Goal: Transaction & Acquisition: Purchase product/service

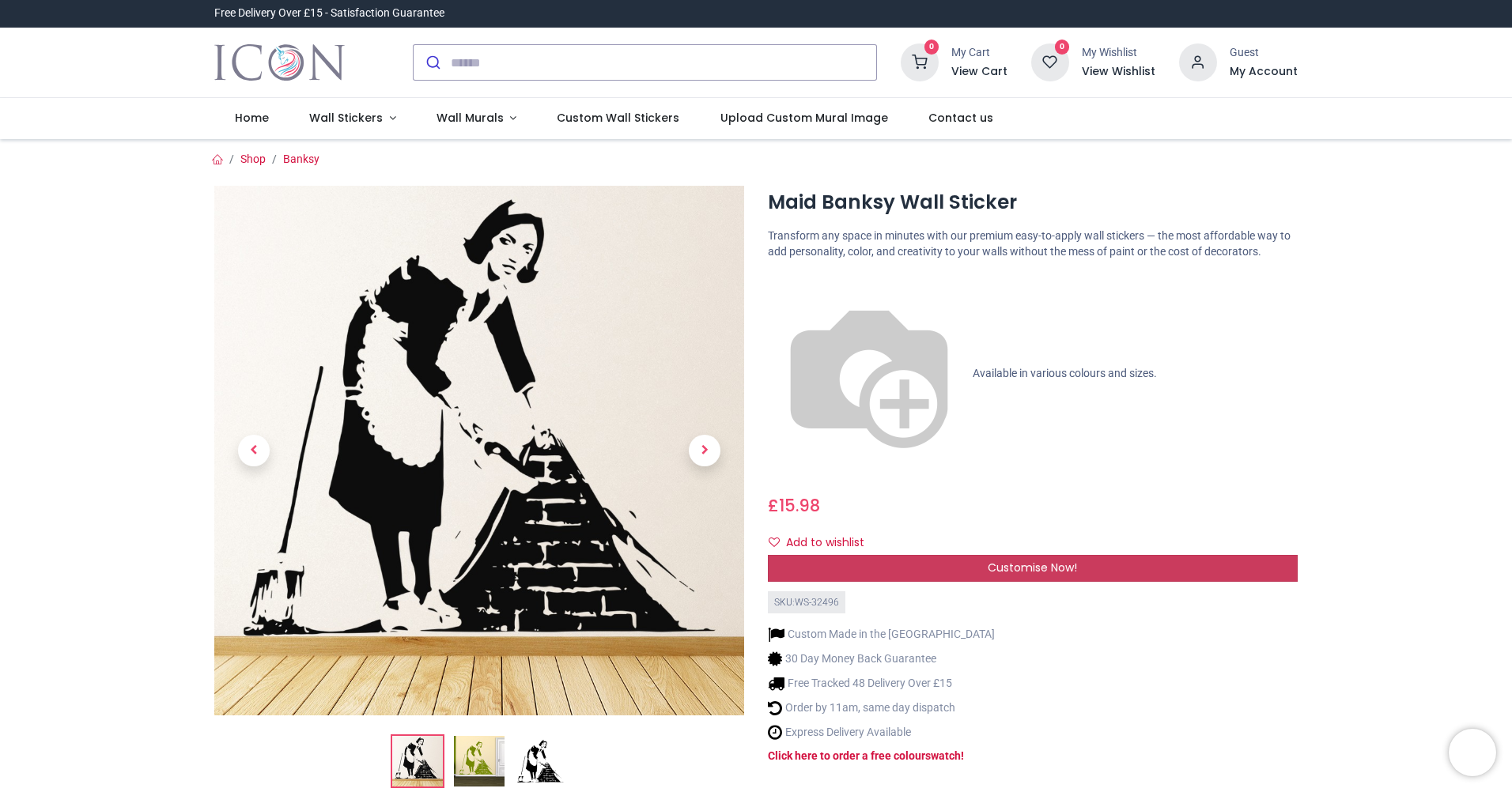
click at [997, 560] on span "Customise Now!" at bounding box center [1032, 567] width 89 height 16
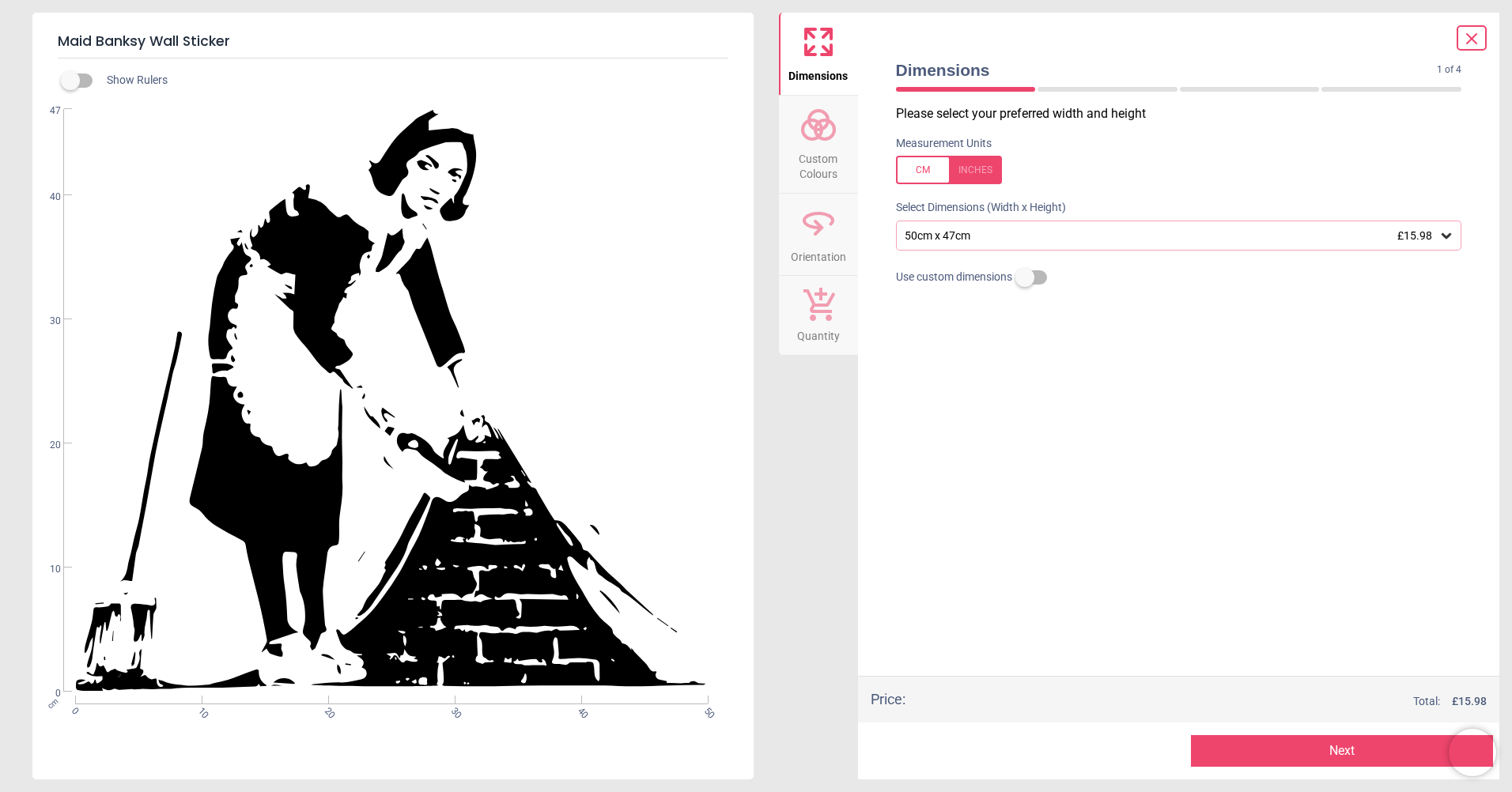
click at [946, 234] on div "50cm x 47cm £15.98" at bounding box center [1171, 236] width 536 height 13
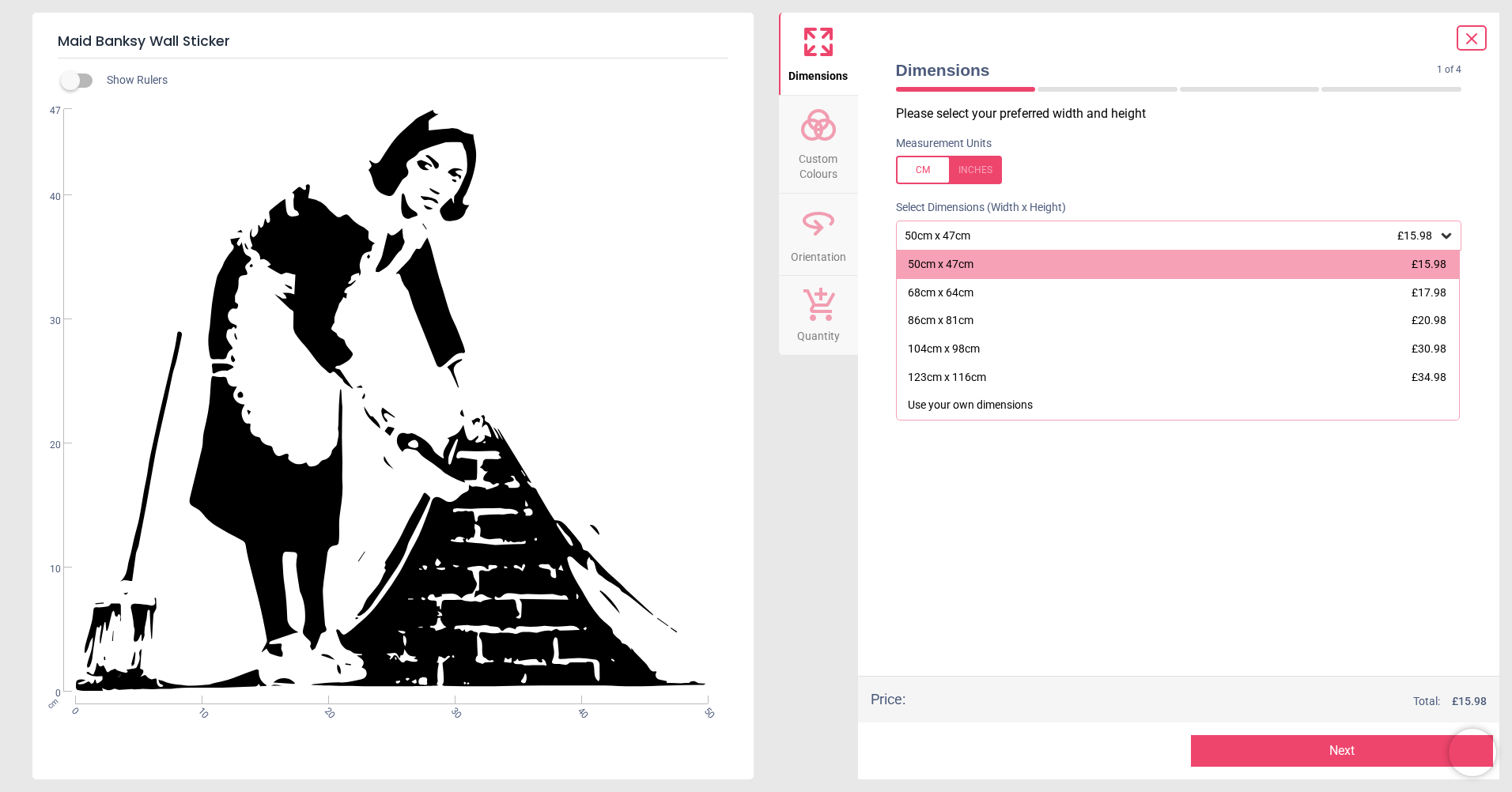
click at [830, 228] on icon at bounding box center [818, 223] width 38 height 38
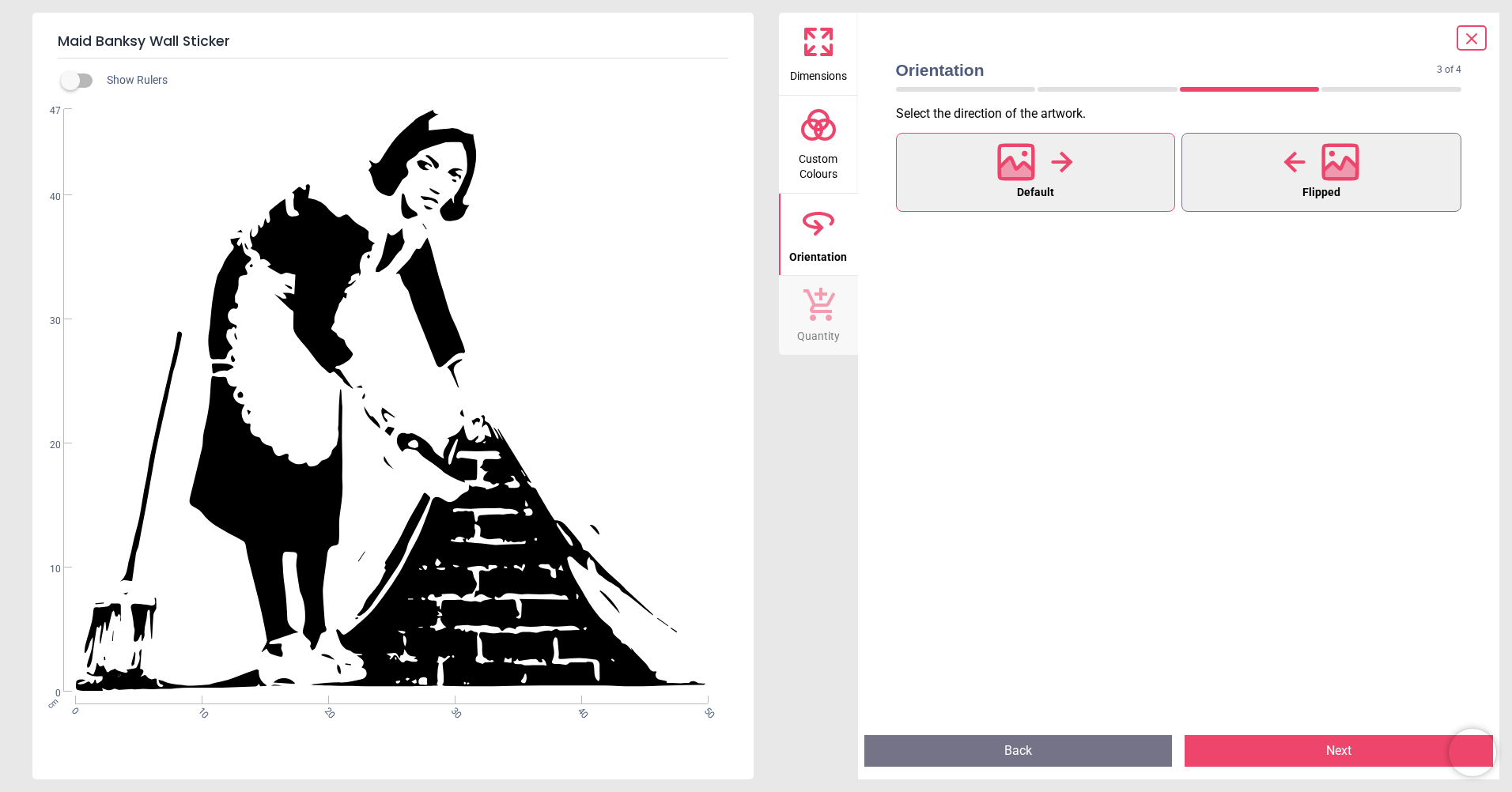
click at [1307, 152] on div at bounding box center [1320, 163] width 76 height 41
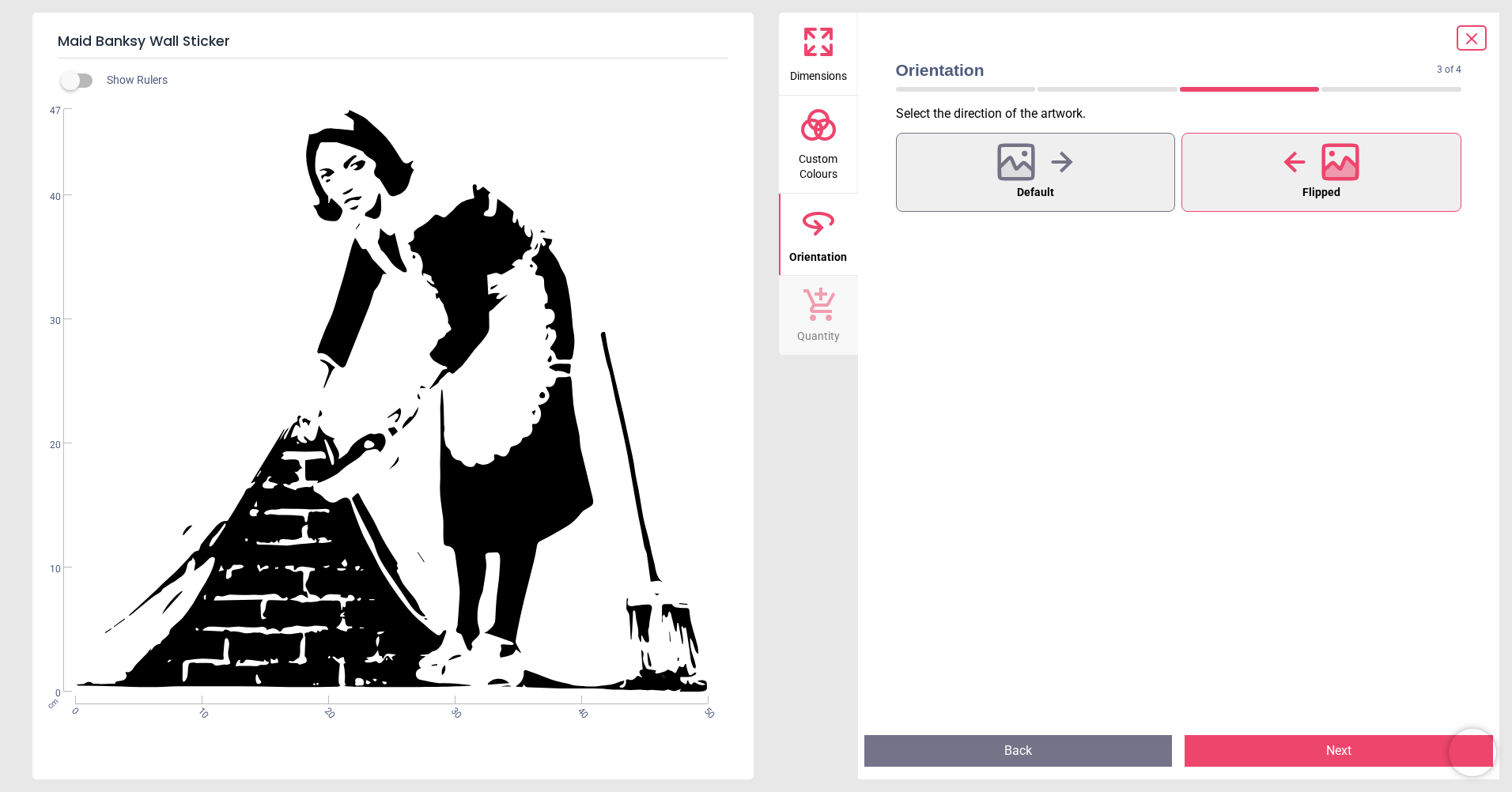
click at [809, 142] on icon at bounding box center [818, 125] width 38 height 38
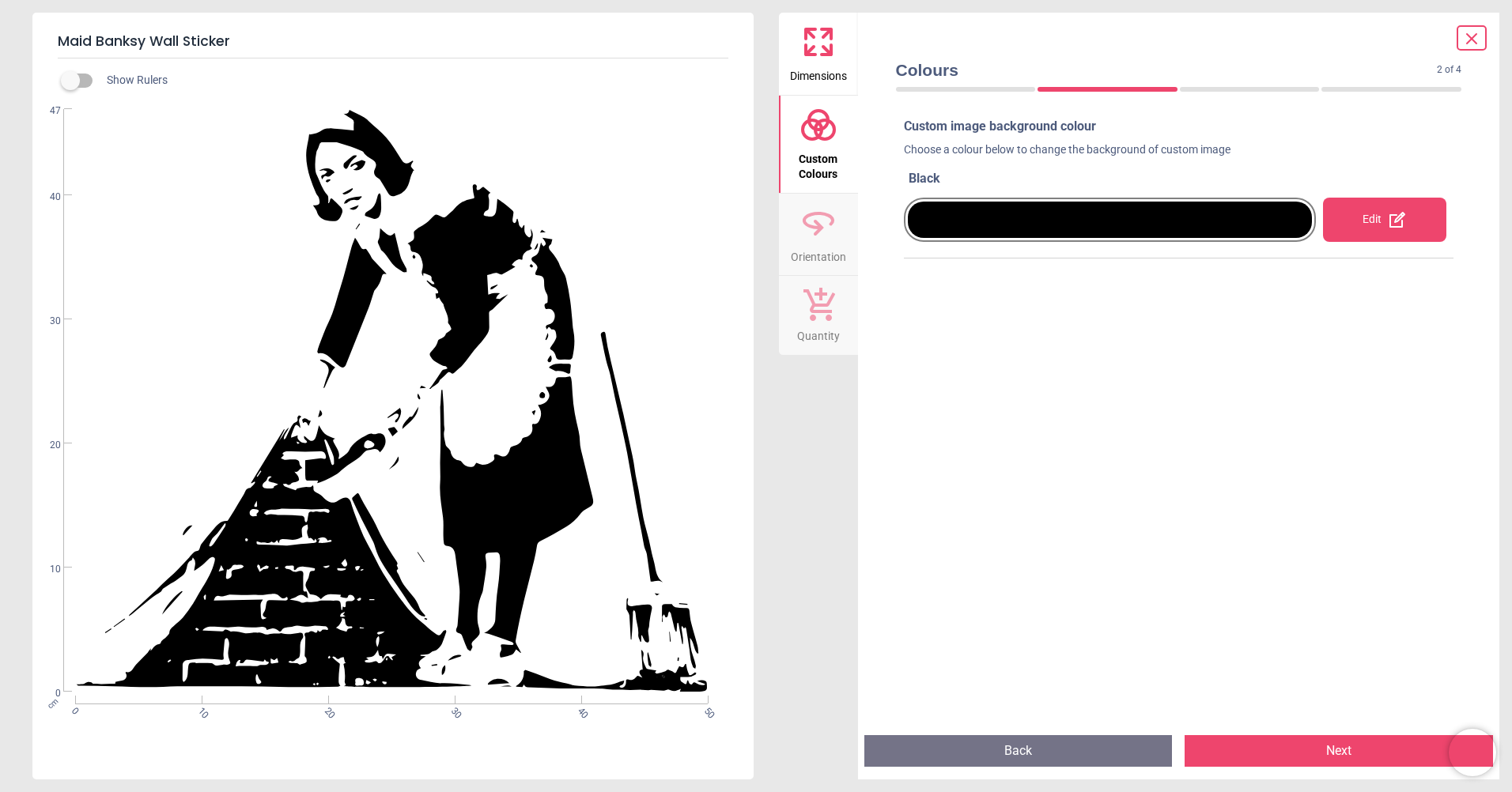
click at [1099, 210] on div at bounding box center [1110, 220] width 405 height 37
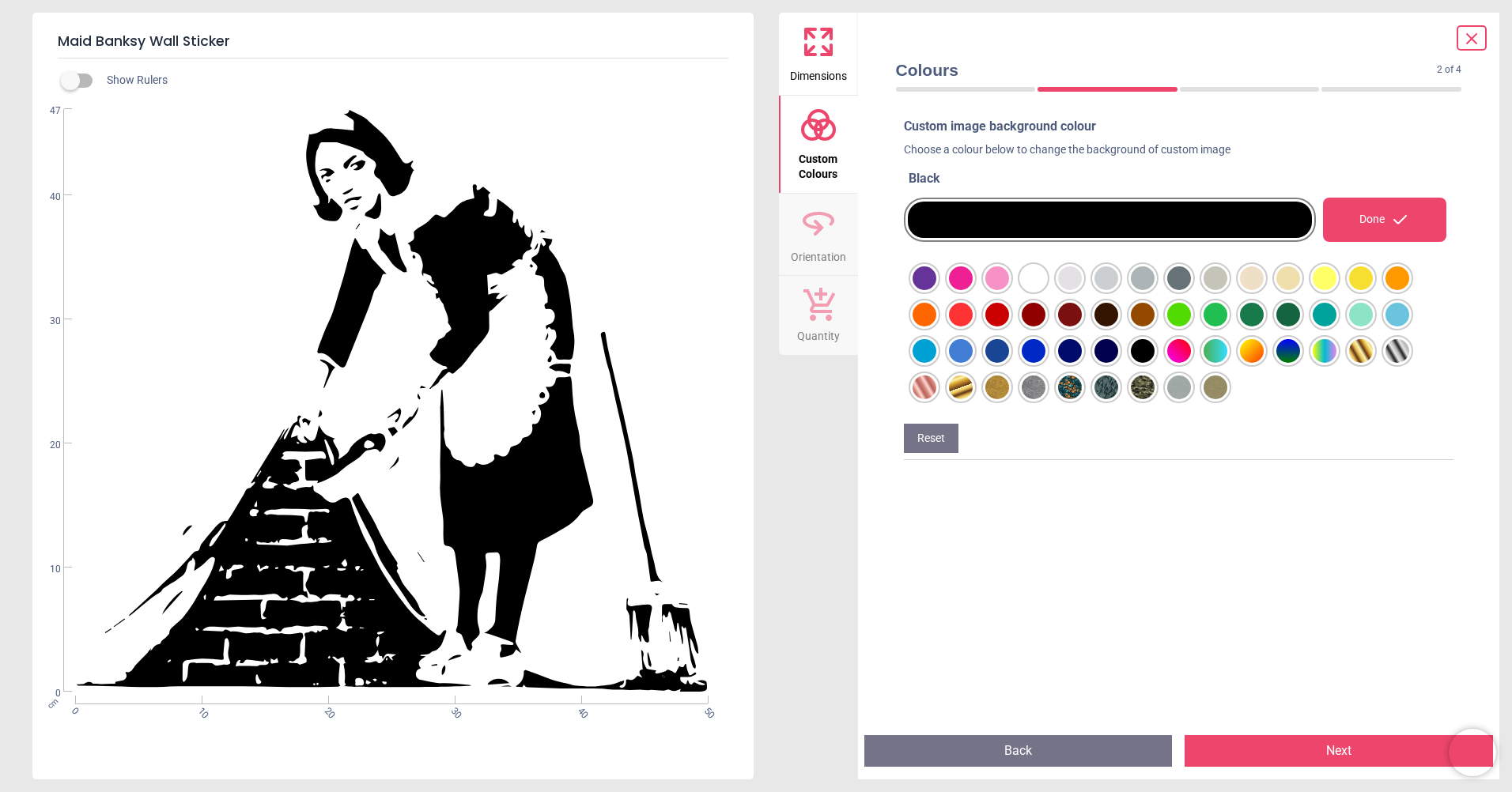
click at [924, 290] on div at bounding box center [924, 278] width 23 height 23
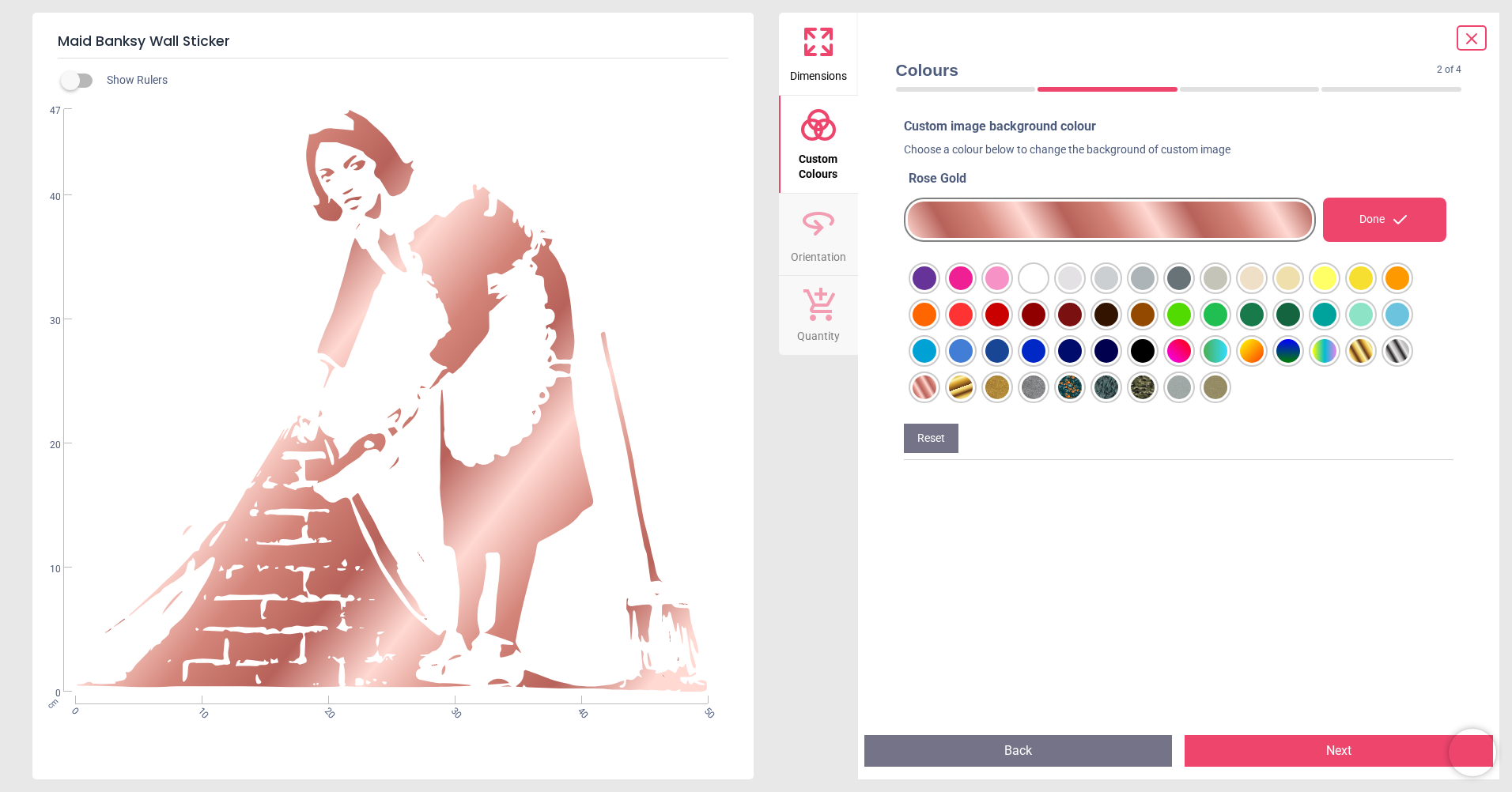
click at [936, 290] on div at bounding box center [924, 278] width 23 height 23
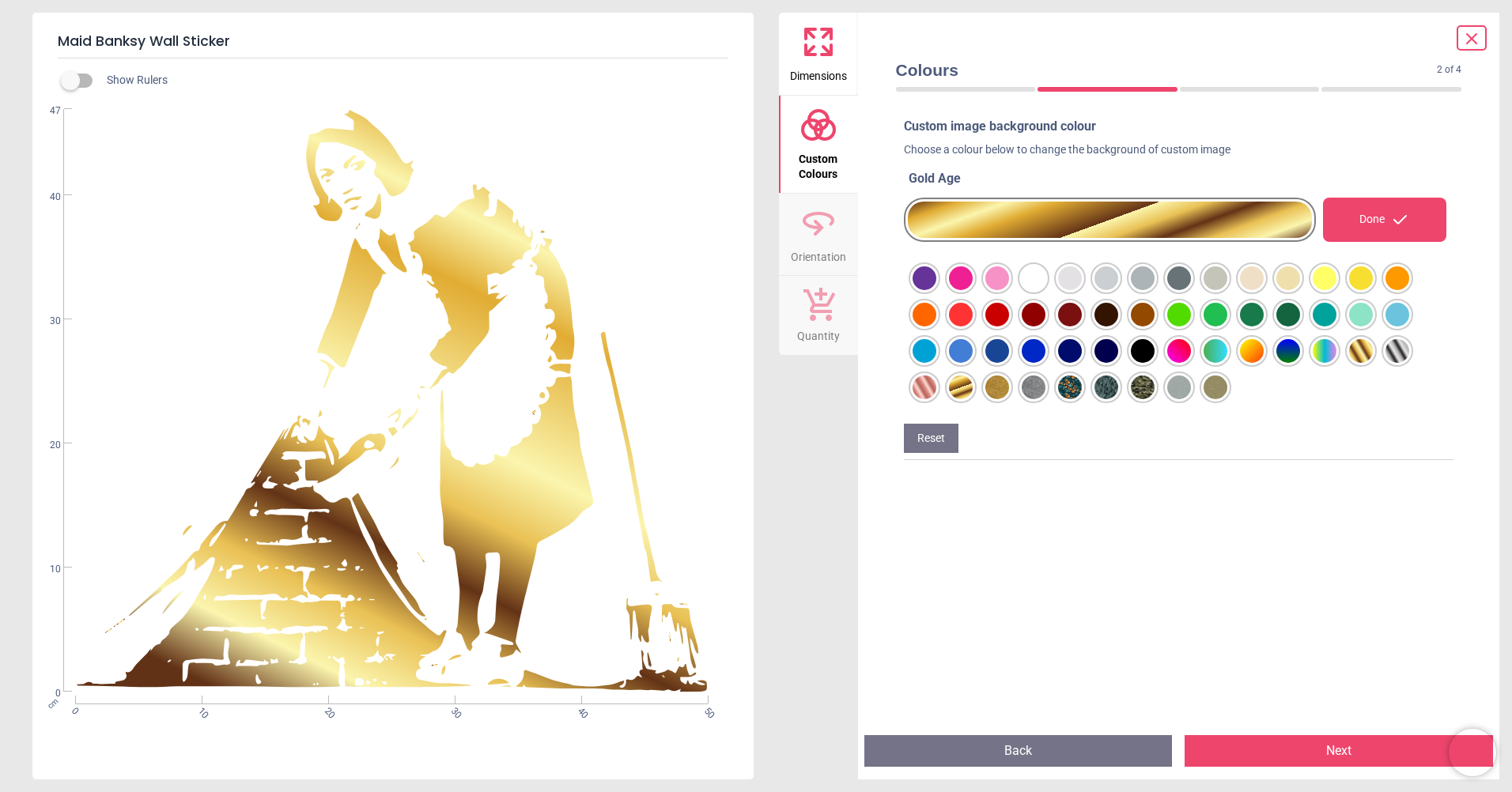
click at [936, 290] on div at bounding box center [924, 278] width 23 height 23
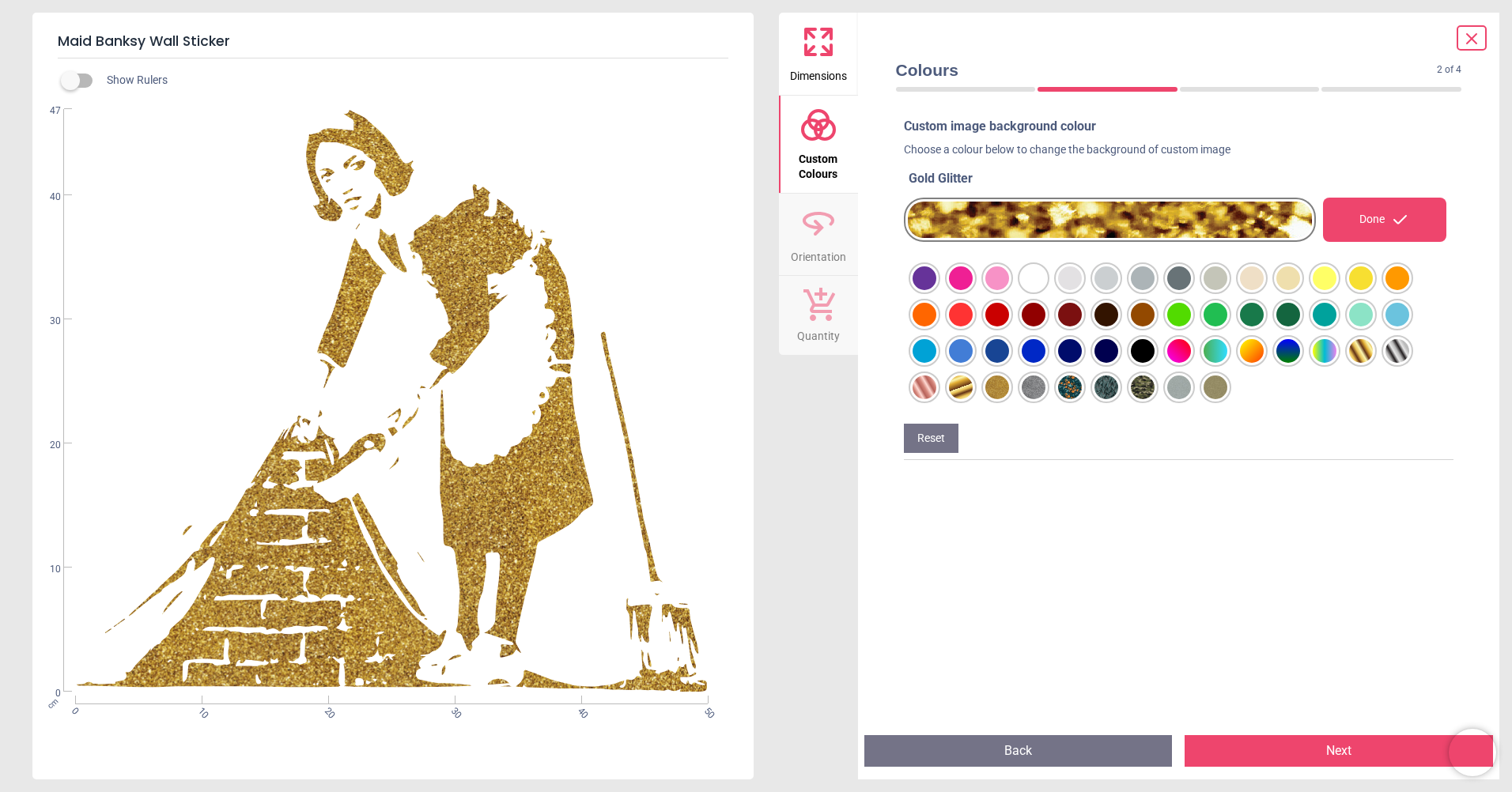
click at [936, 290] on div at bounding box center [924, 278] width 23 height 23
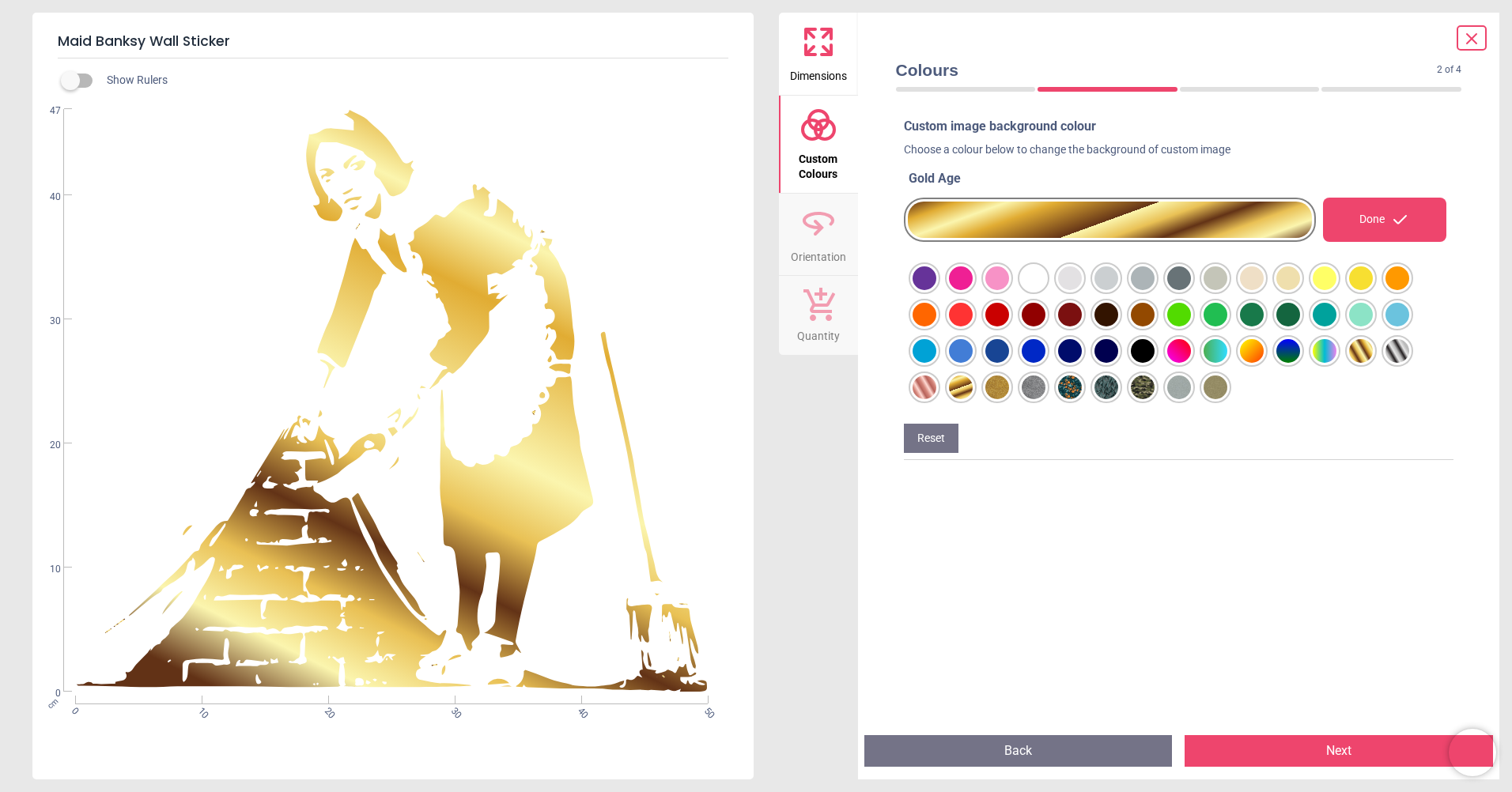
click at [936, 290] on div at bounding box center [924, 278] width 23 height 23
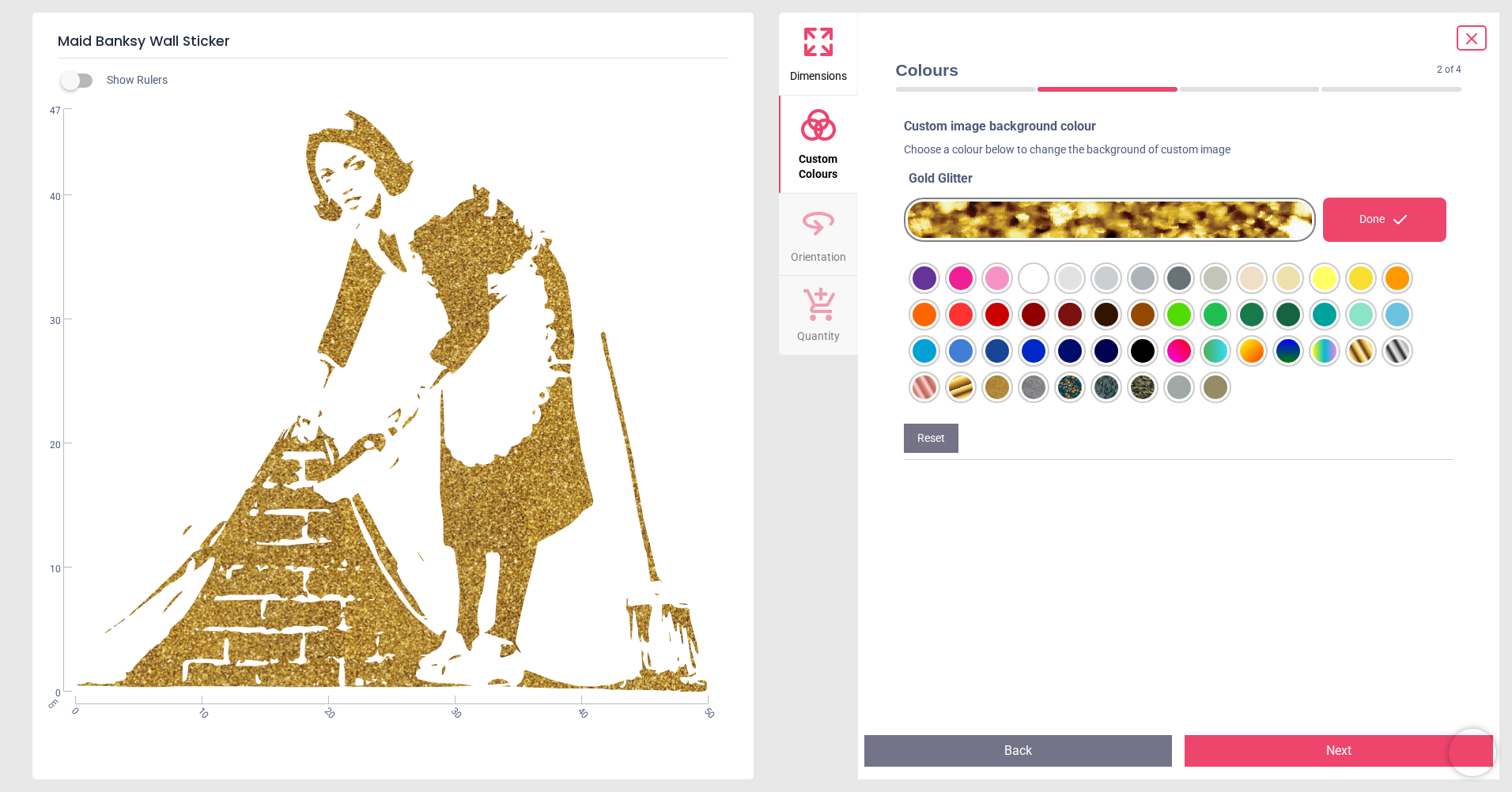
click at [936, 290] on div at bounding box center [924, 278] width 23 height 23
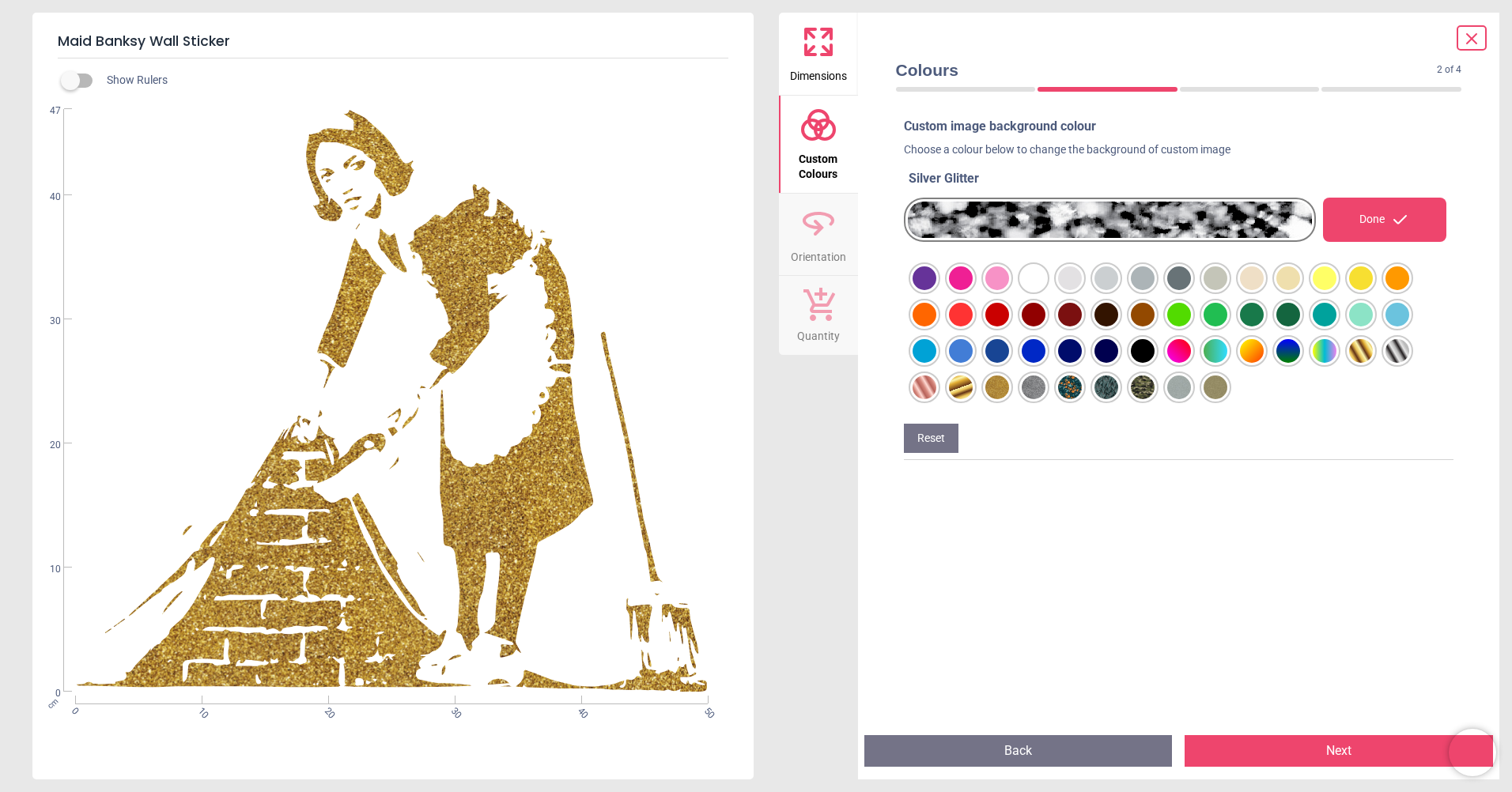
click at [936, 290] on div at bounding box center [924, 278] width 23 height 23
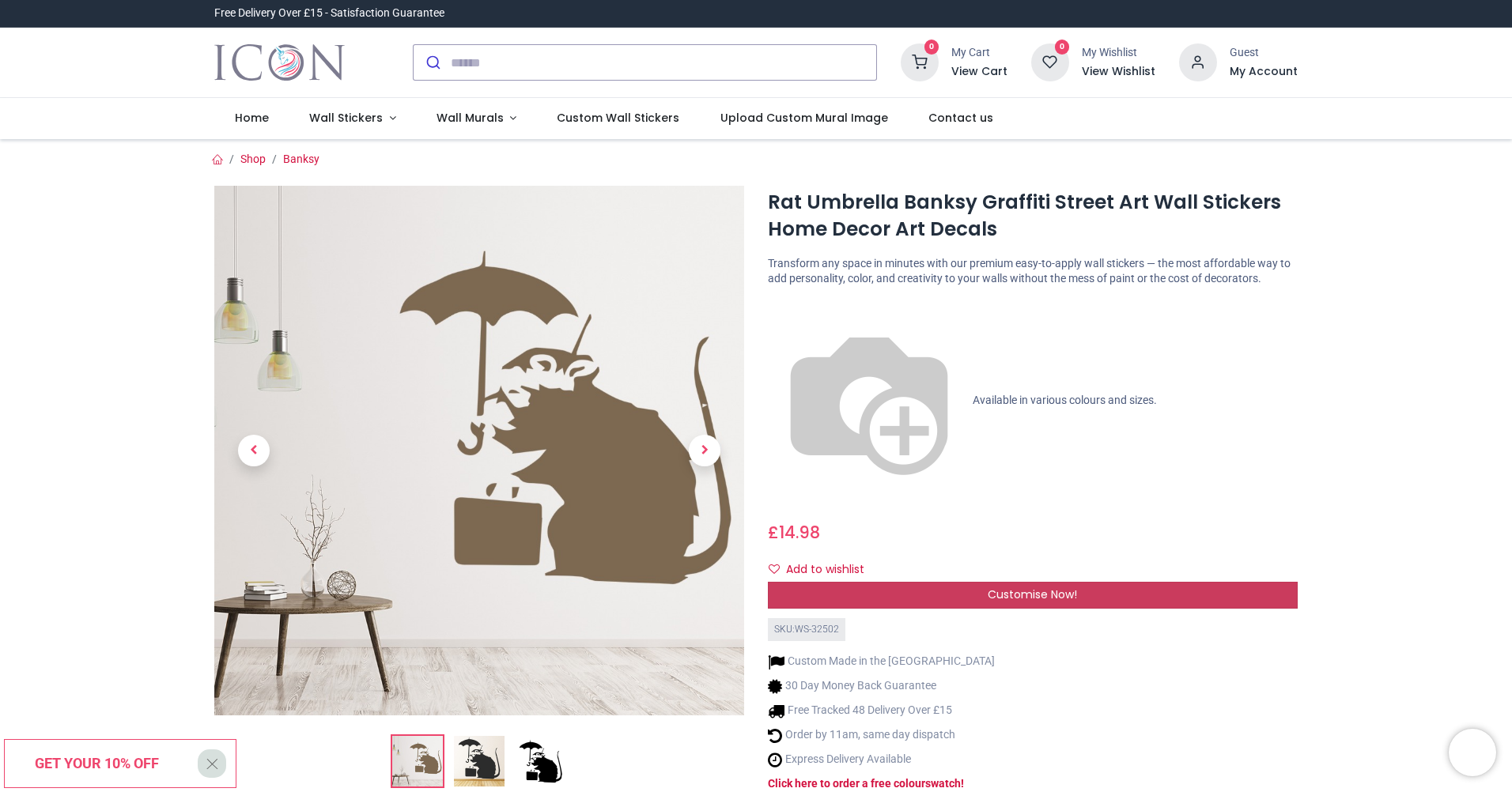
click at [924, 582] on div "Customise Now!" at bounding box center [1033, 595] width 530 height 27
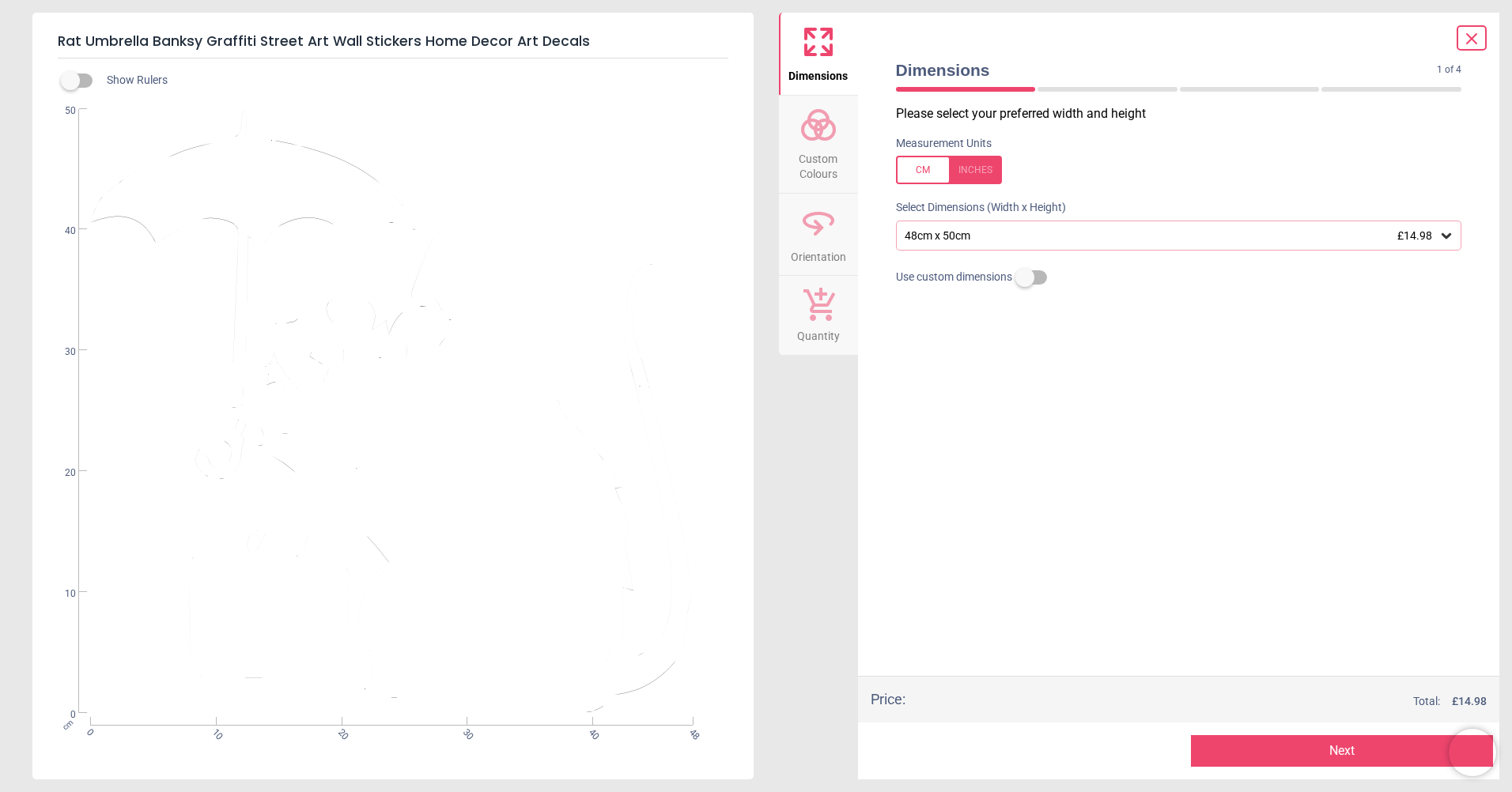
click at [821, 130] on circle at bounding box center [812, 130] width 19 height 19
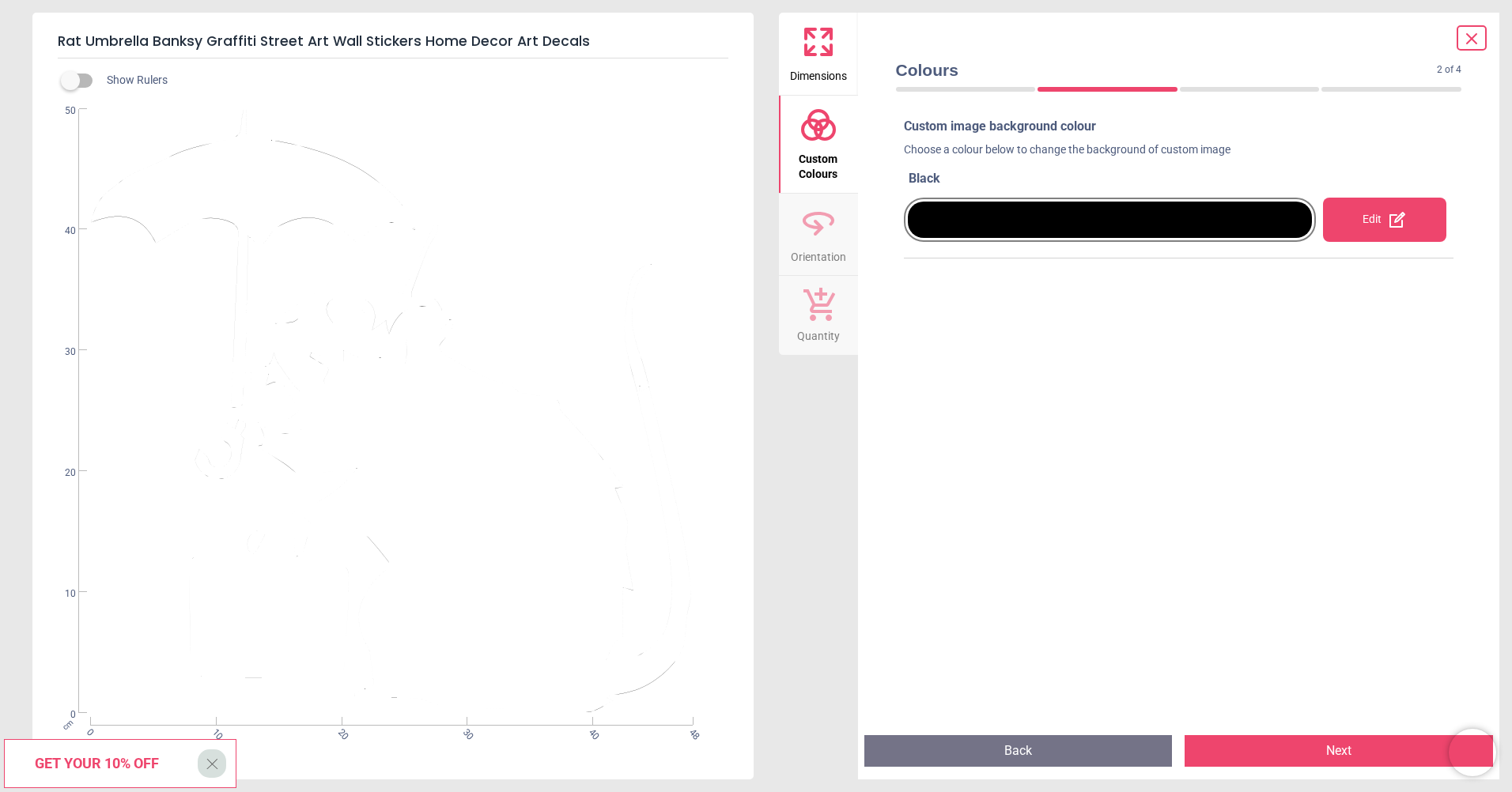
click at [982, 226] on div at bounding box center [1110, 220] width 405 height 37
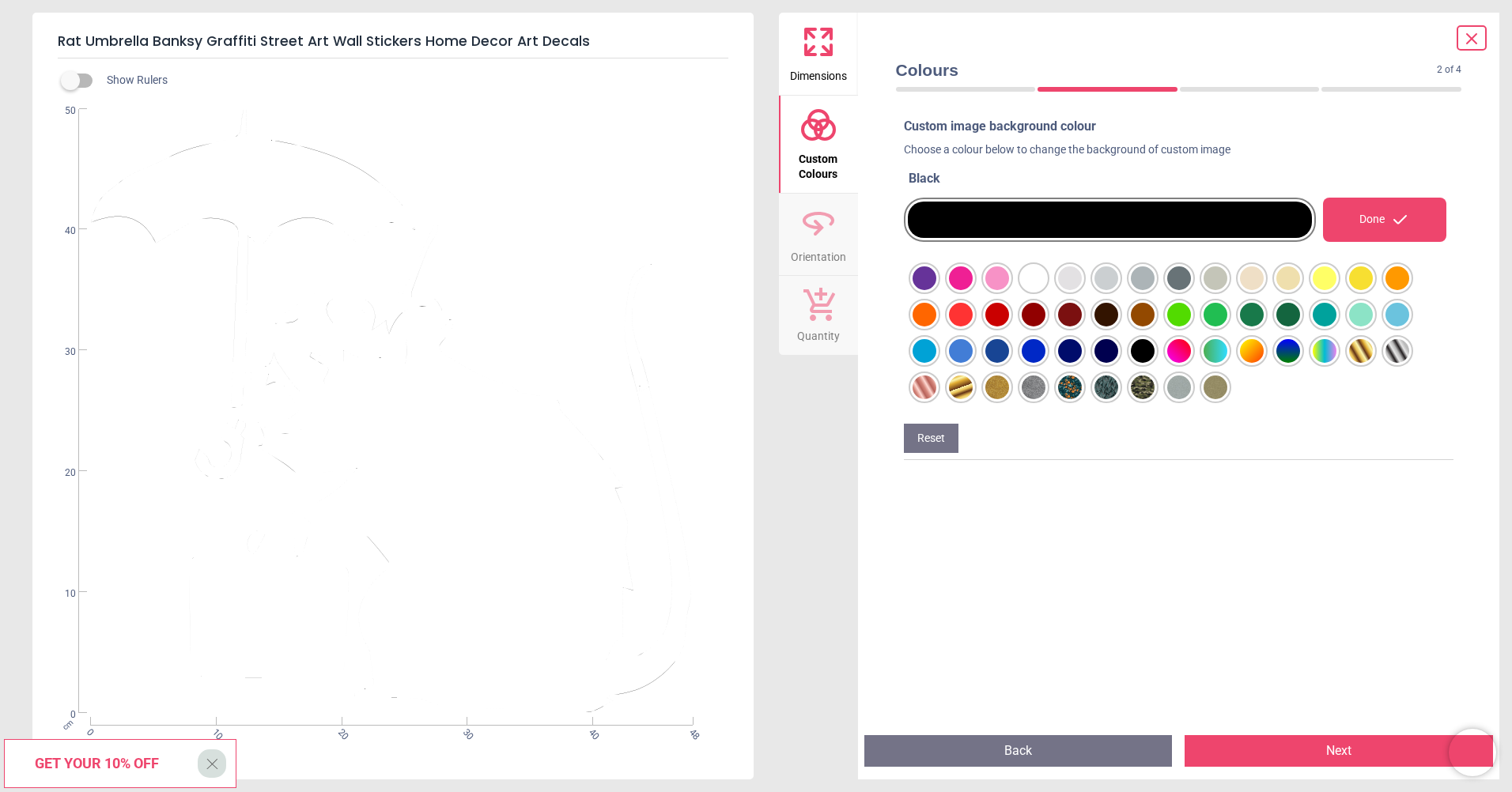
click at [936, 290] on div at bounding box center [924, 278] width 23 height 23
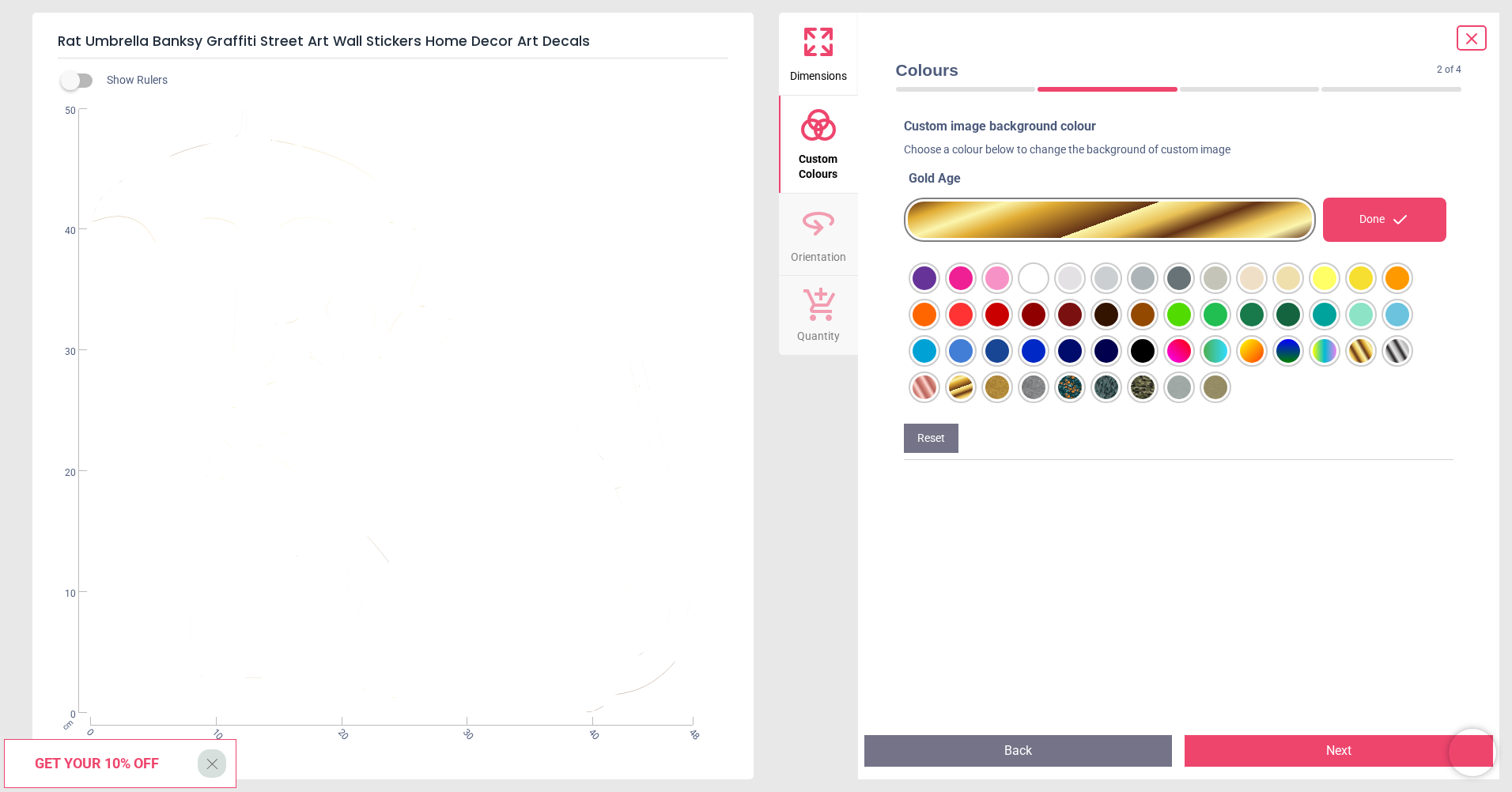
click at [1038, 441] on div "Gold Age Done Reset" at bounding box center [1179, 315] width 551 height 290
click at [1228, 756] on button "Next" at bounding box center [1338, 751] width 308 height 32
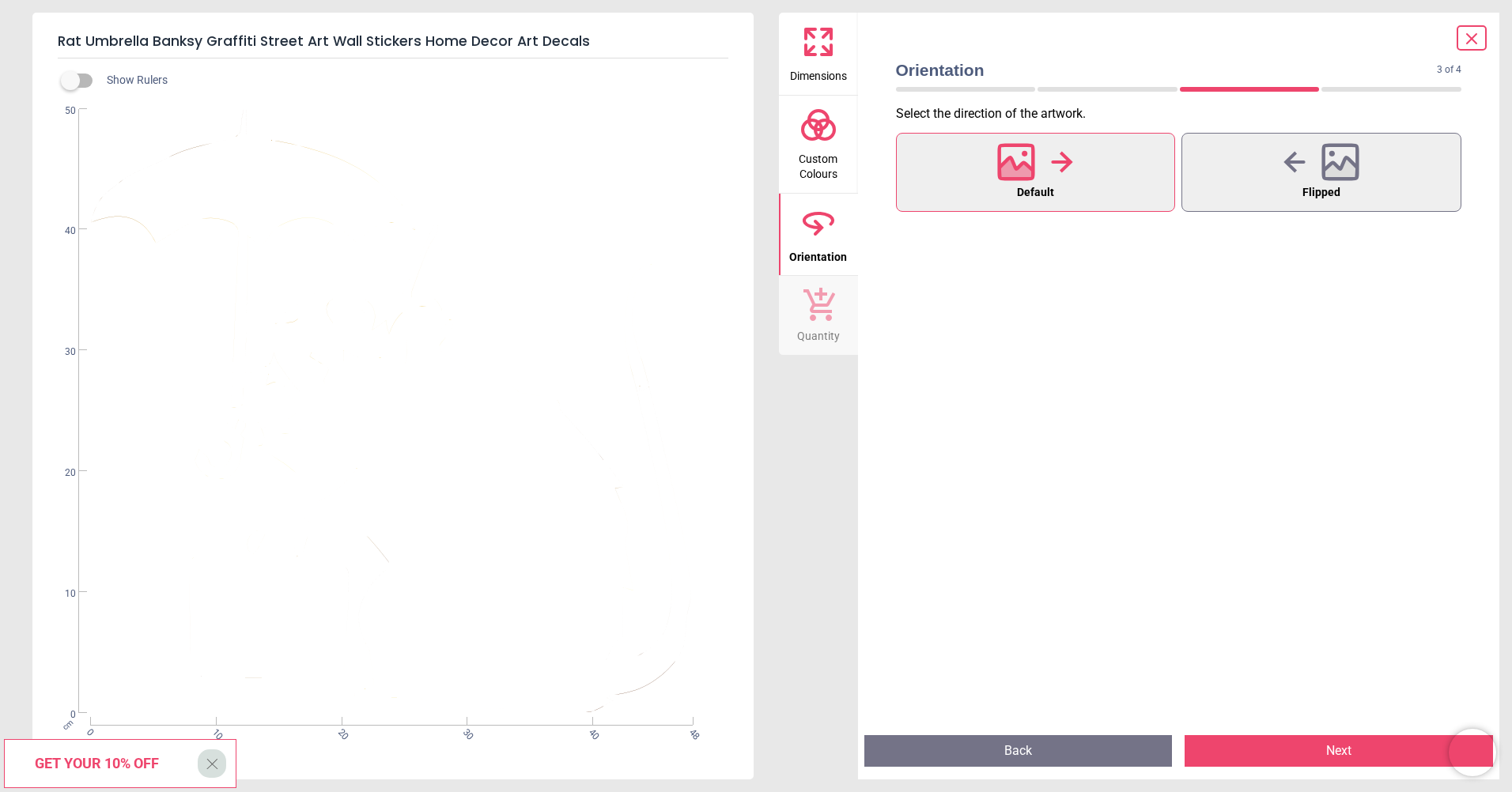
click at [821, 124] on icon at bounding box center [818, 125] width 38 height 38
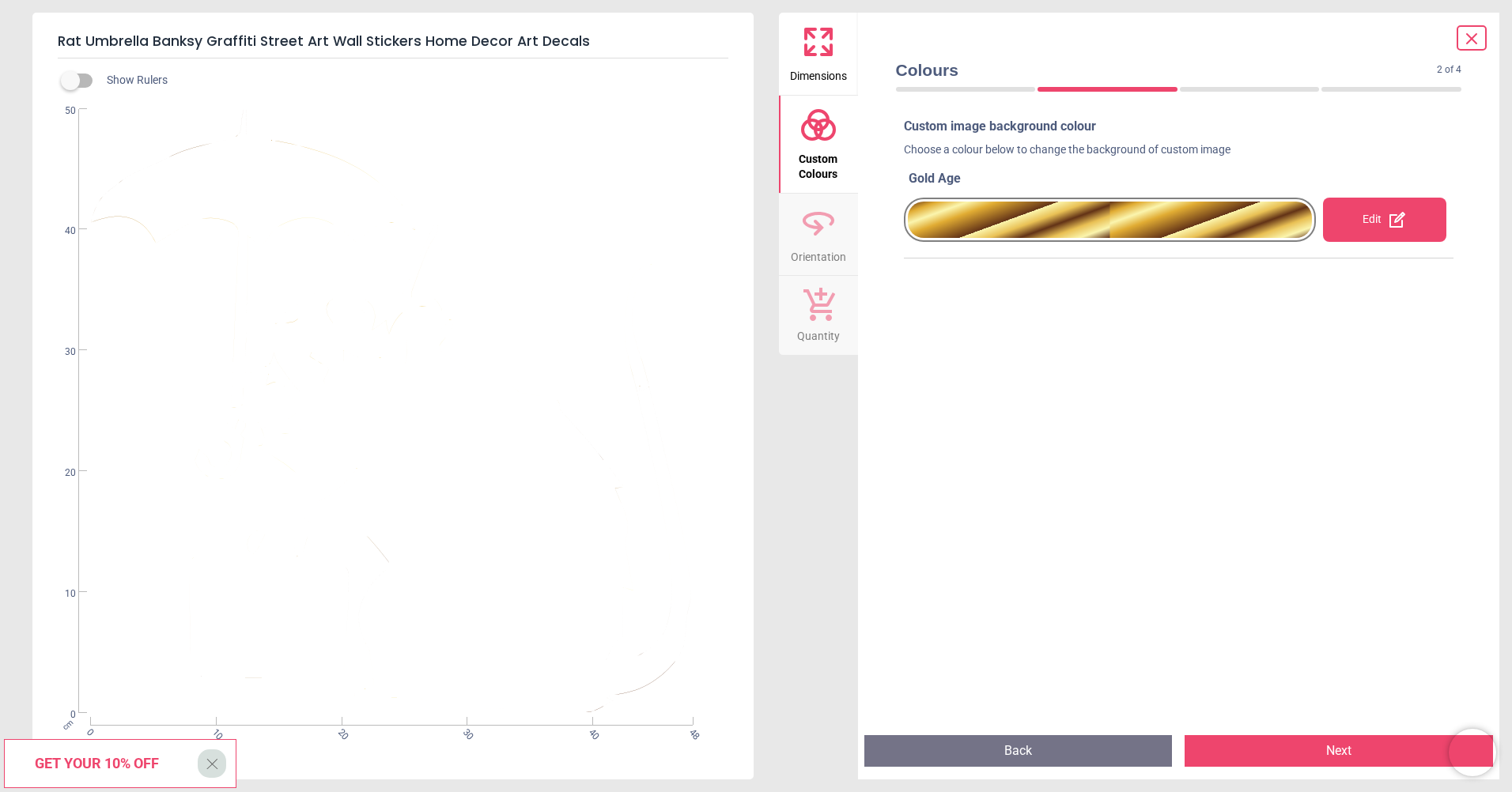
click at [607, 197] on div "WS-32502 Created with Snap null" at bounding box center [391, 411] width 718 height 604
click at [214, 769] on span "X" at bounding box center [212, 763] width 13 height 27
click at [1096, 229] on div at bounding box center [1110, 220] width 405 height 37
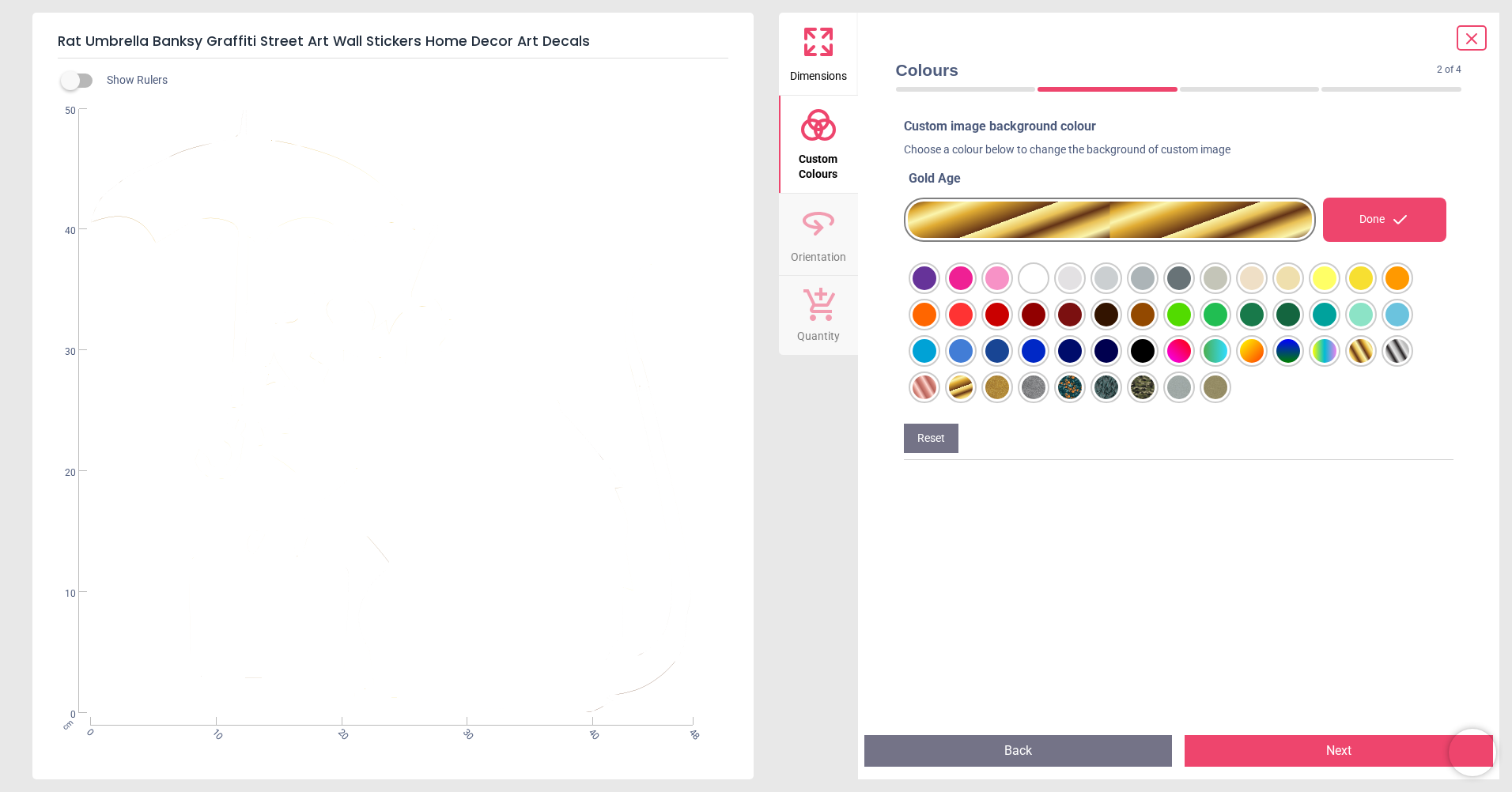
click at [936, 290] on div at bounding box center [924, 278] width 23 height 23
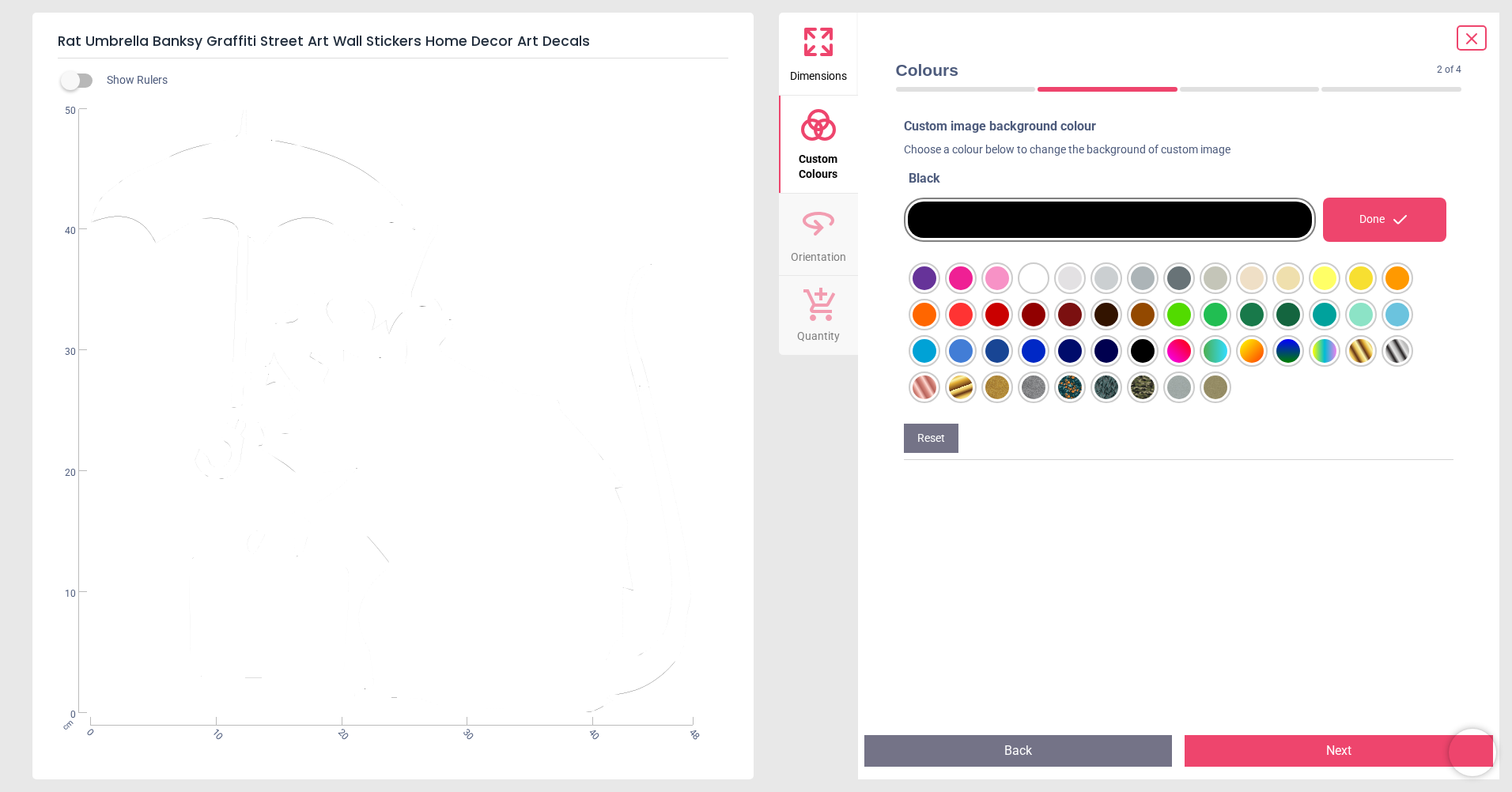
click at [904, 235] on div at bounding box center [1110, 219] width 413 height 63
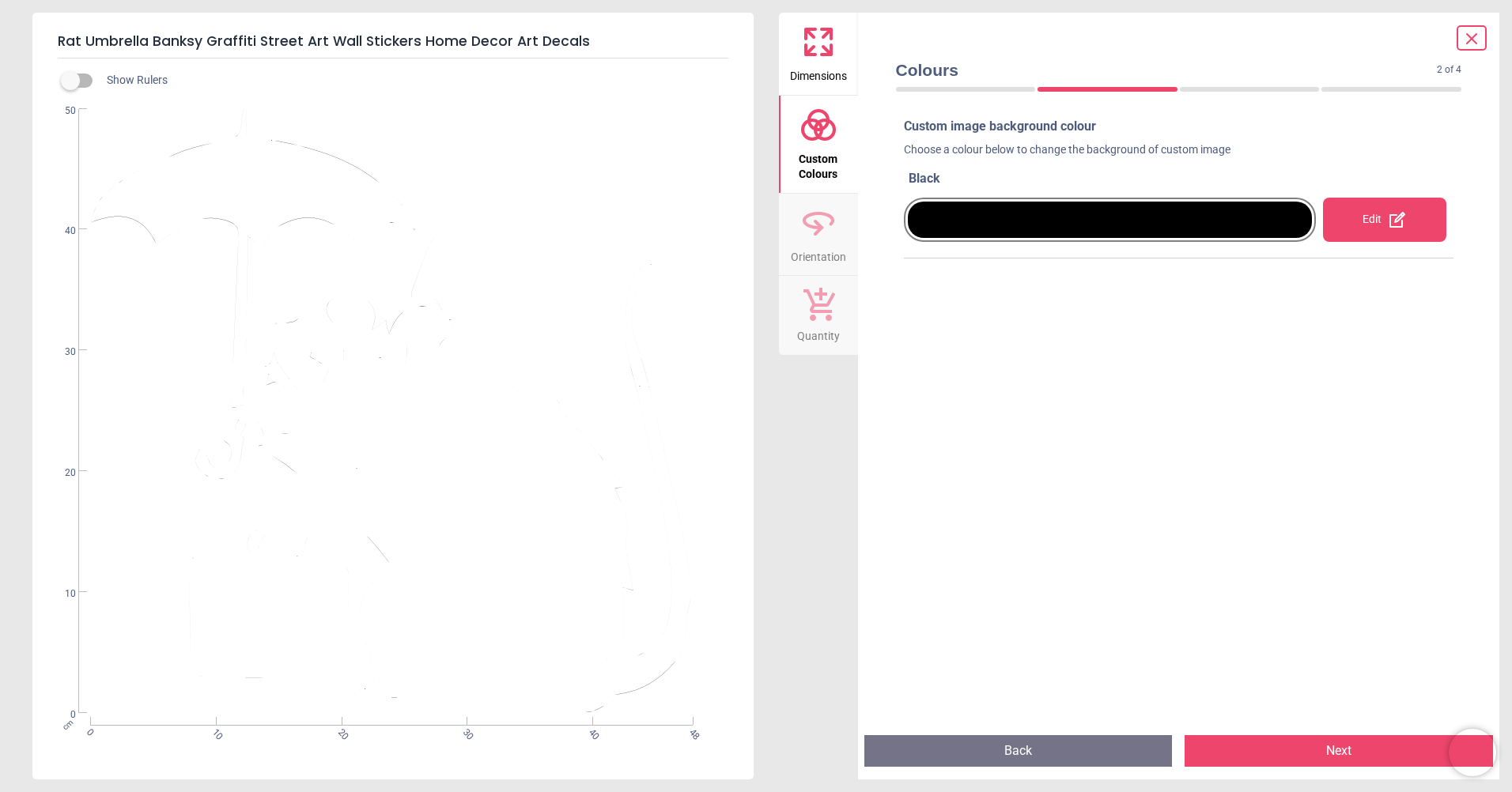
click at [842, 231] on button "Orientation" at bounding box center [818, 234] width 79 height 82
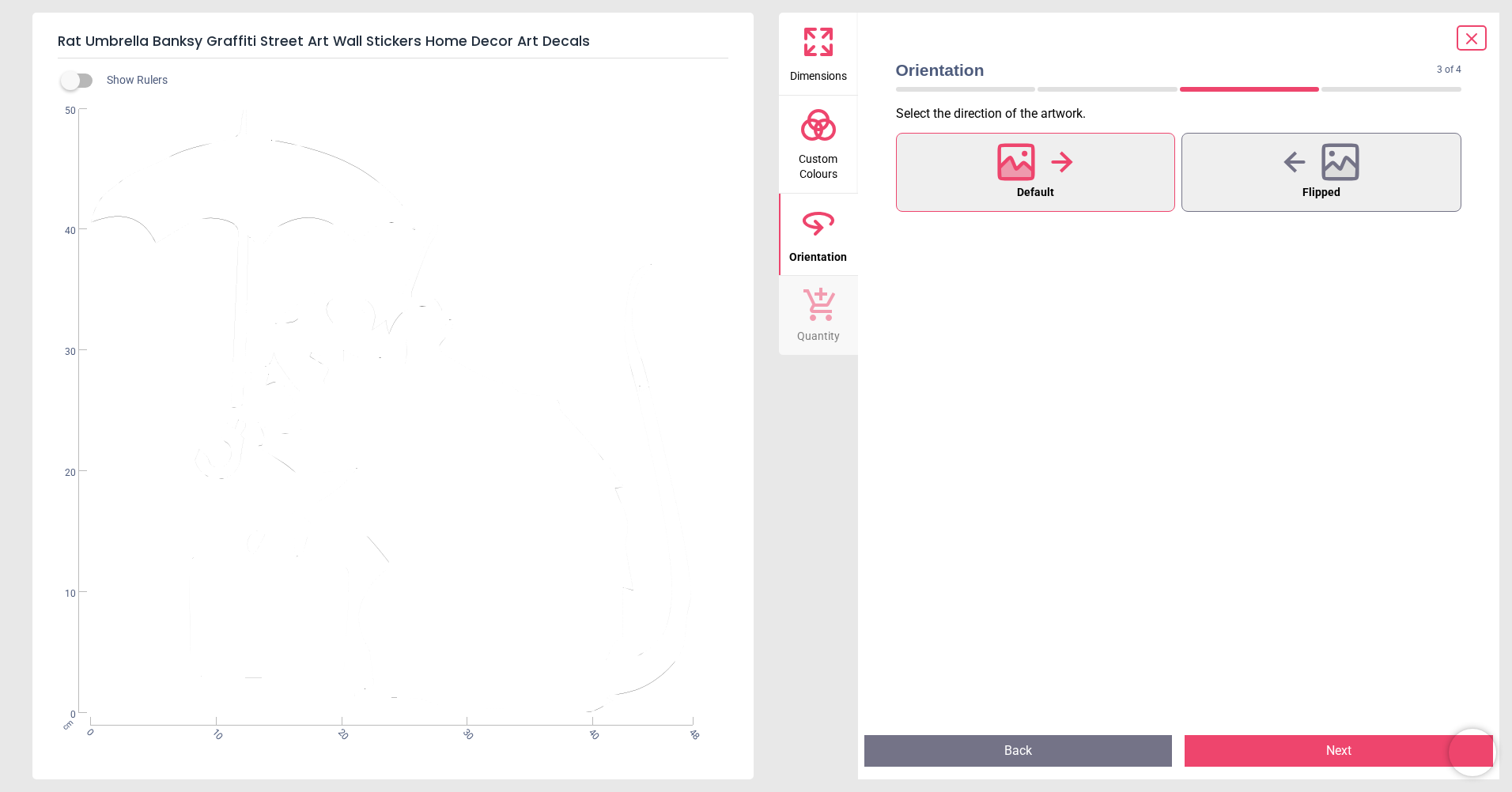
click at [812, 150] on span "Custom Colours" at bounding box center [818, 163] width 76 height 39
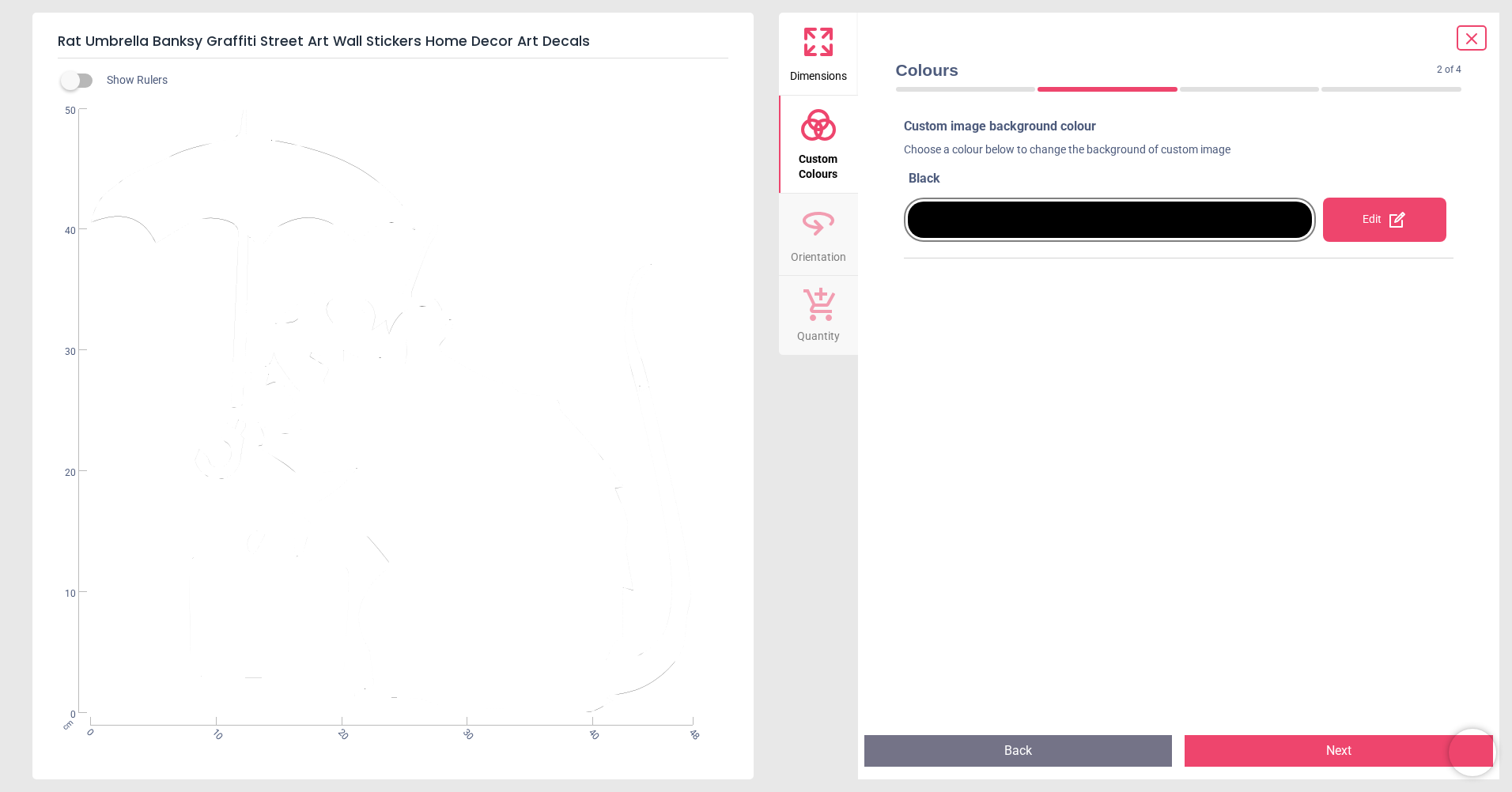
click at [824, 142] on icon at bounding box center [818, 125] width 38 height 38
click at [801, 40] on icon at bounding box center [818, 41] width 38 height 38
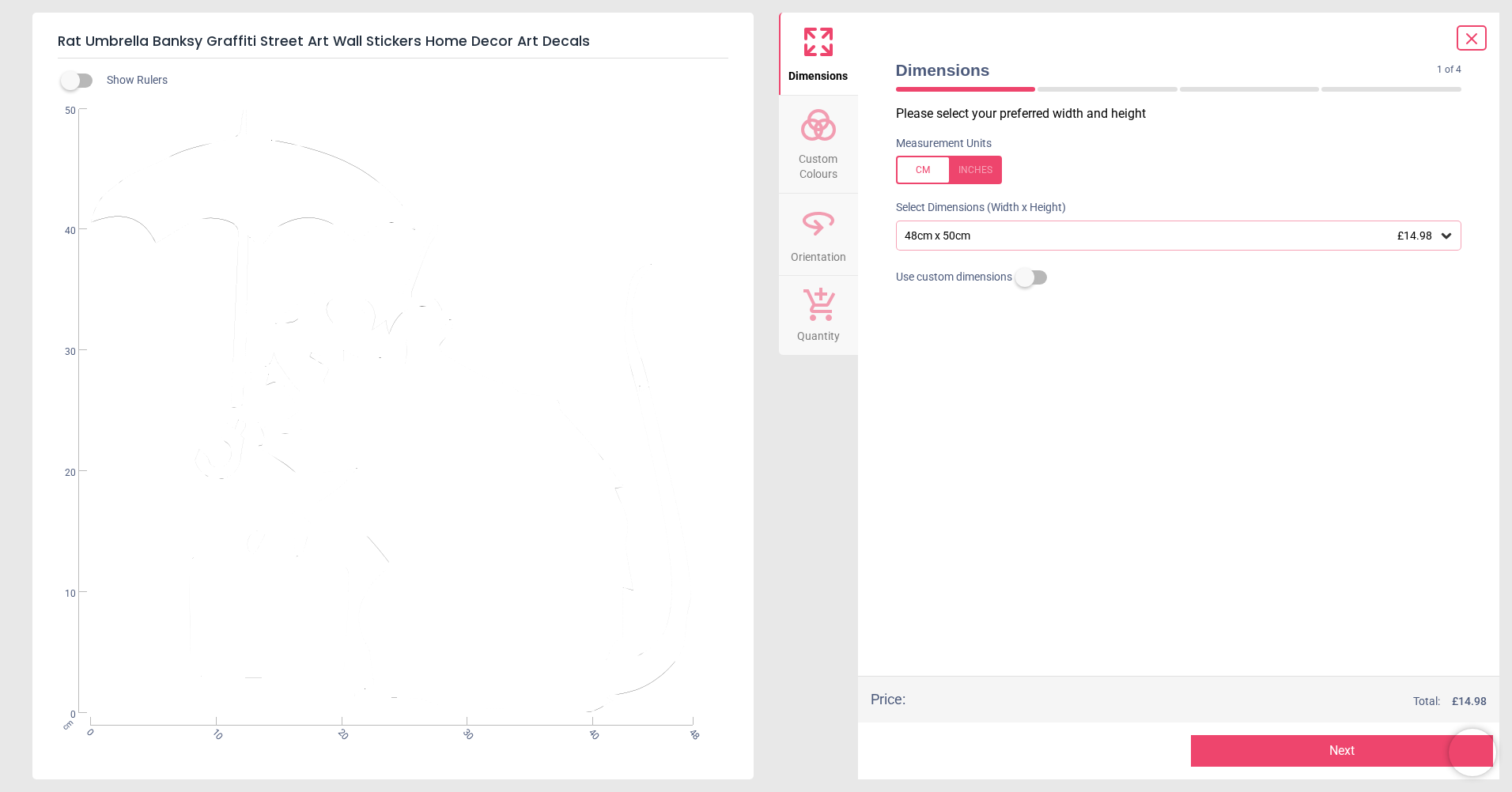
click at [977, 232] on div "48cm x 50cm £14.98" at bounding box center [1171, 236] width 536 height 13
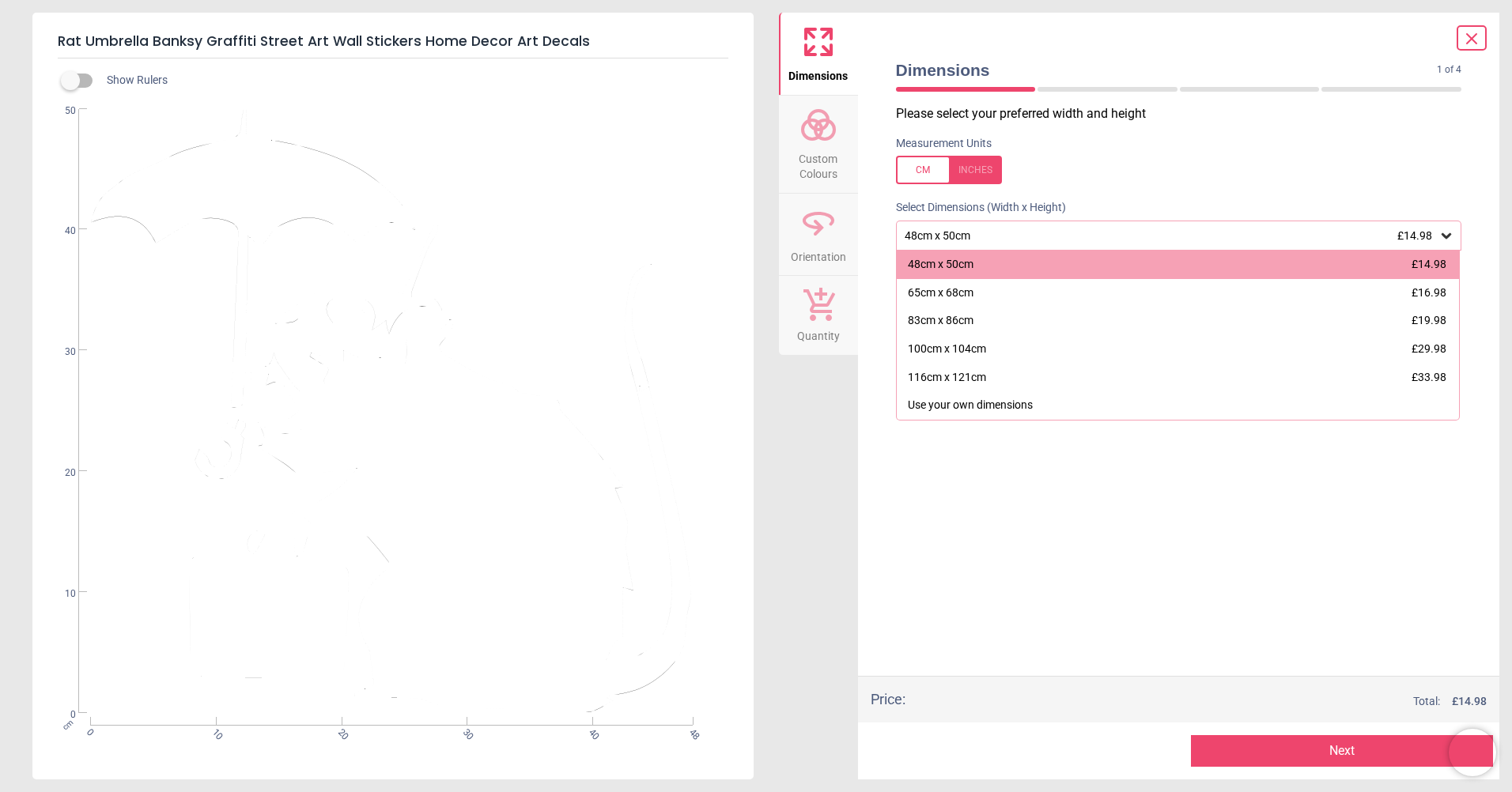
click at [70, 81] on label at bounding box center [70, 81] width 0 height 0
click at [557, 114] on div "WS-32502 Created with Snap null" at bounding box center [391, 411] width 718 height 604
click at [481, 220] on div "WS-32502 Created with Snap null" at bounding box center [391, 411] width 718 height 604
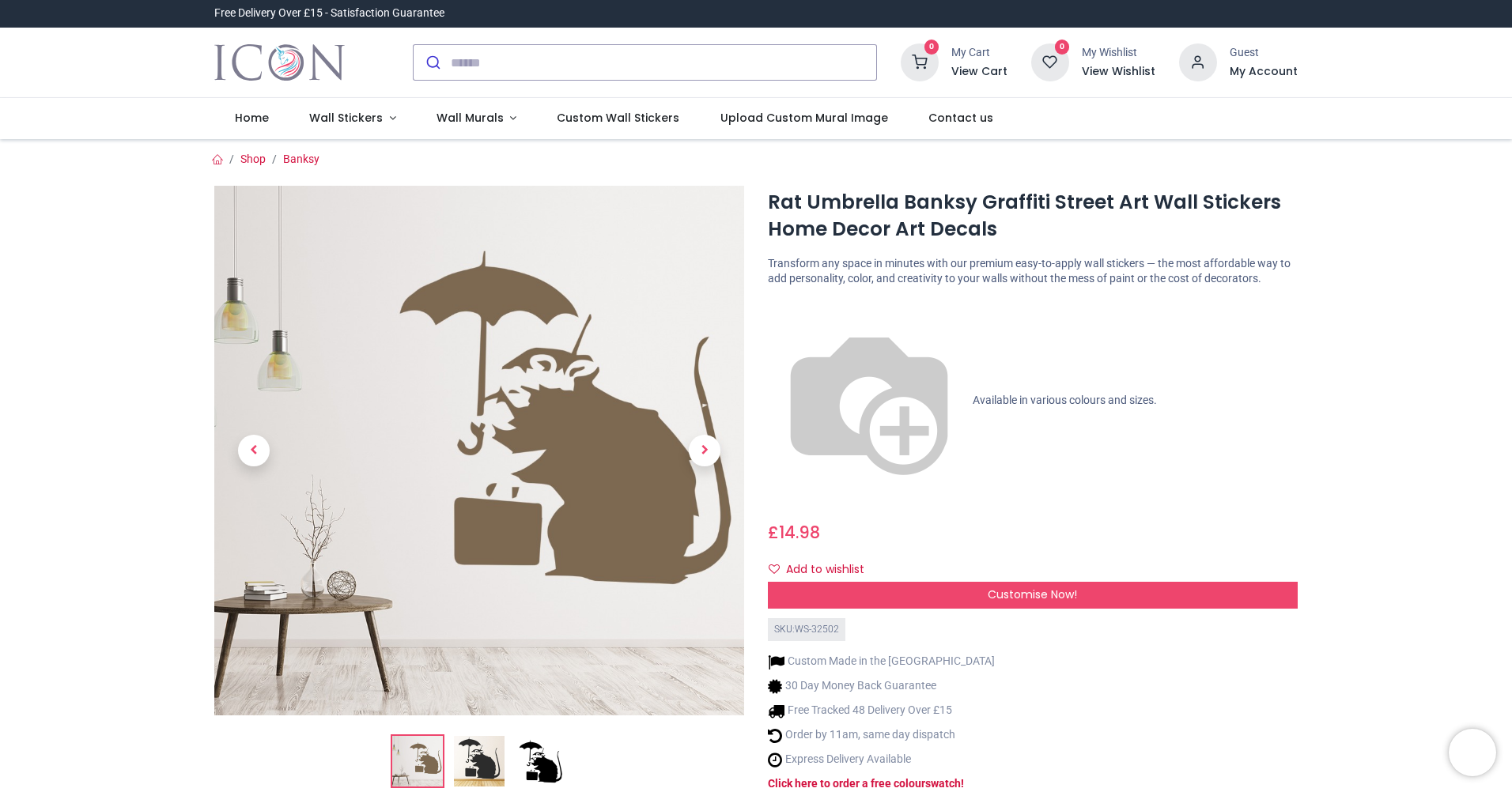
click at [476, 767] on img at bounding box center [479, 761] width 51 height 51
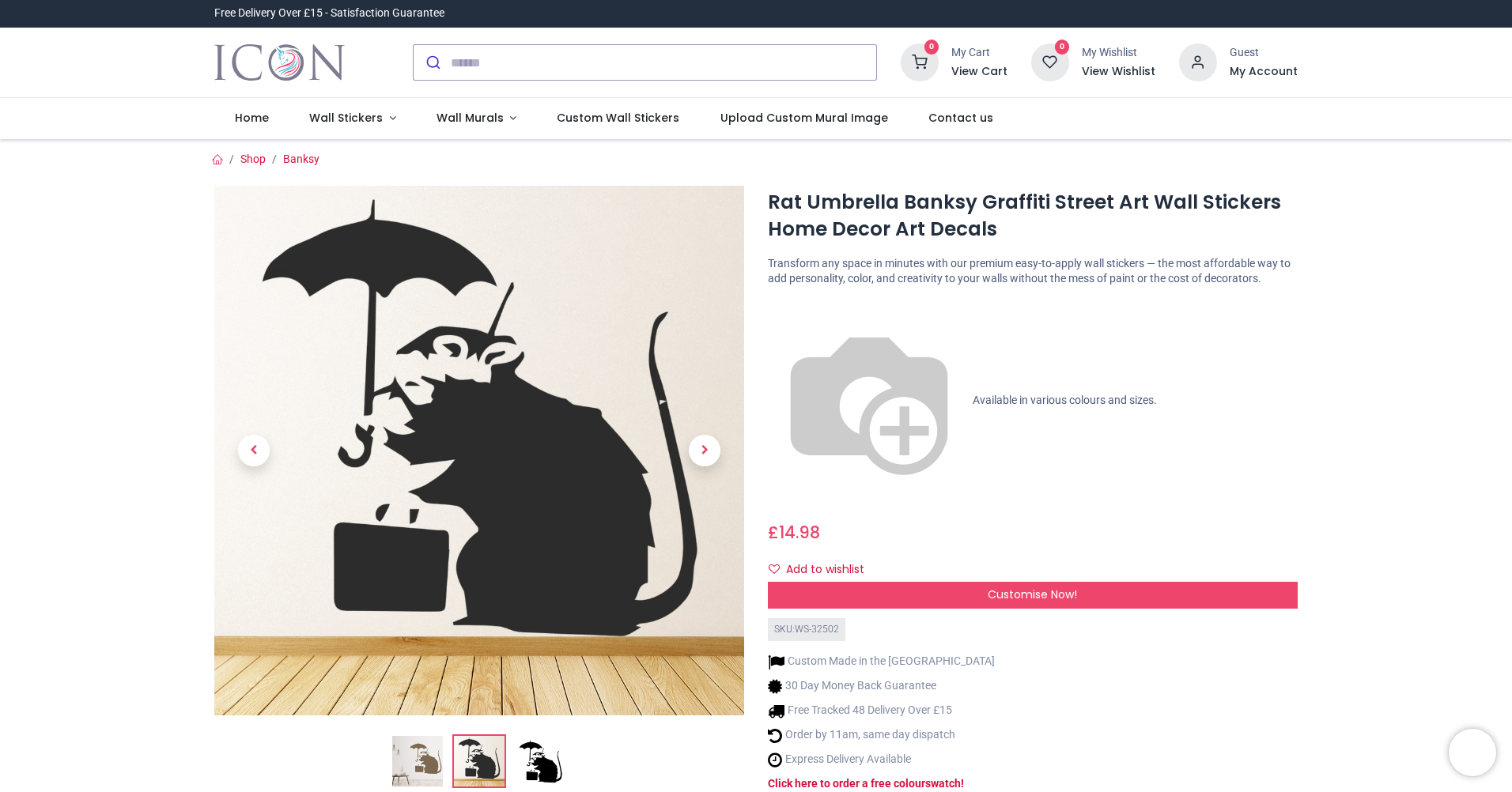
click at [545, 756] on img at bounding box center [541, 761] width 51 height 51
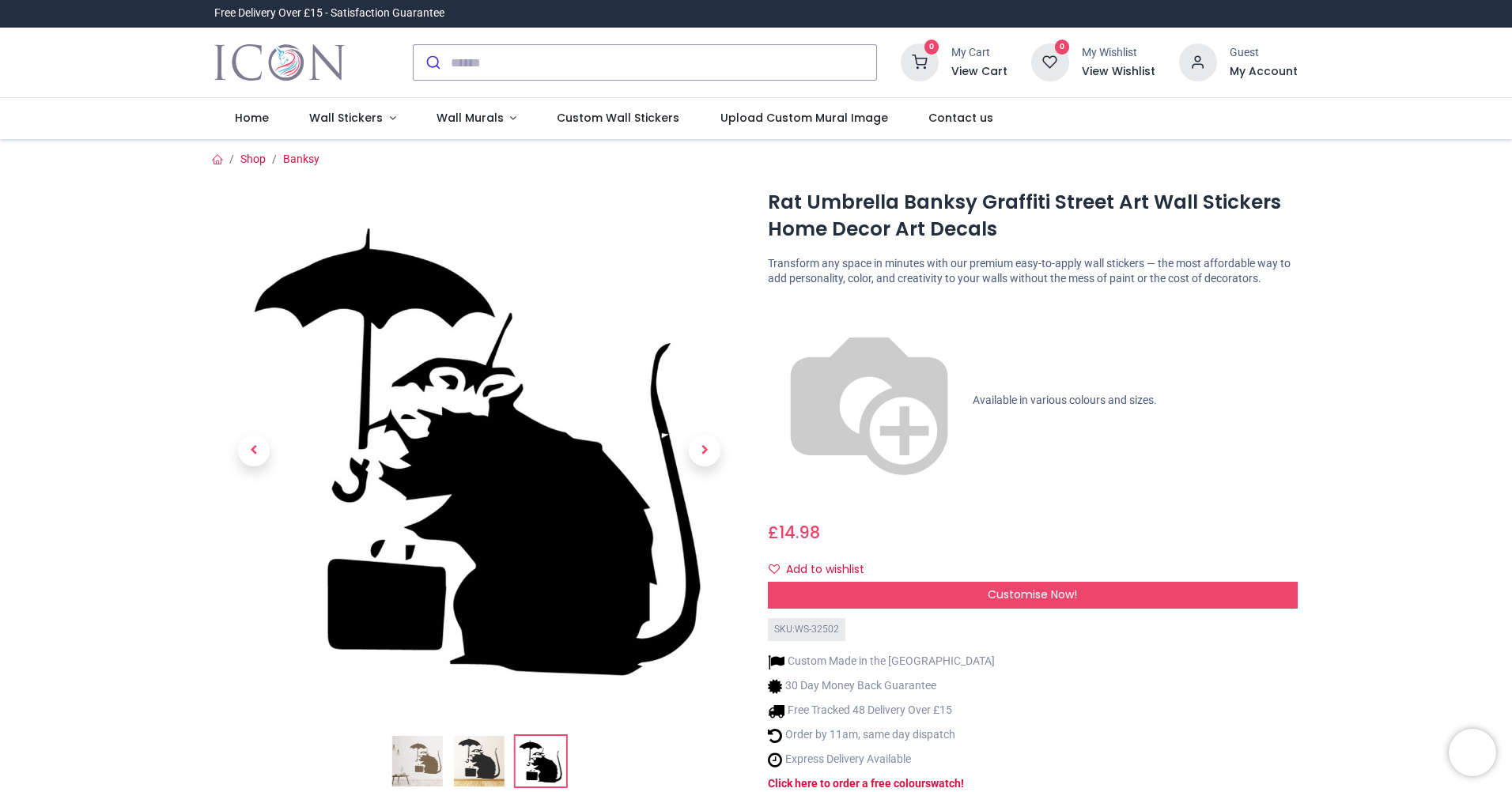
click at [495, 761] on img at bounding box center [479, 761] width 51 height 51
